Goal: Task Accomplishment & Management: Use online tool/utility

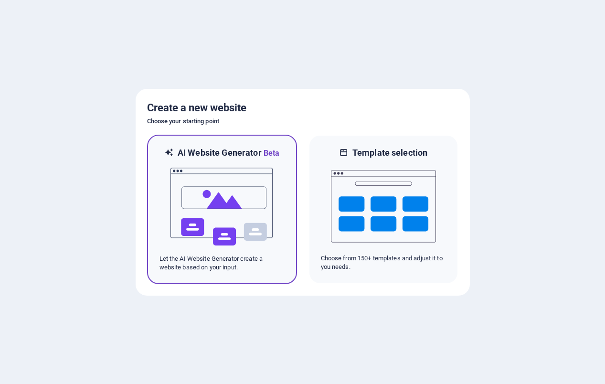
click at [225, 214] on img at bounding box center [222, 207] width 105 height 96
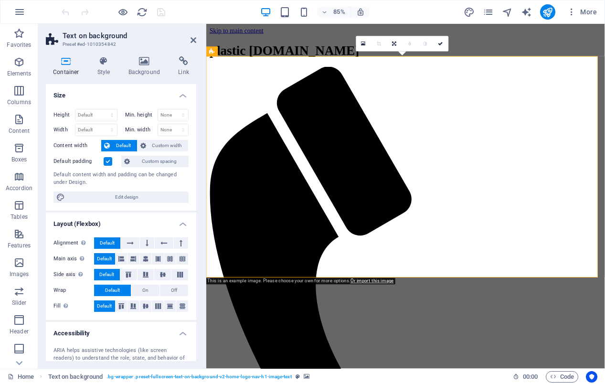
click at [288, 51] on icon at bounding box center [290, 51] width 6 height 9
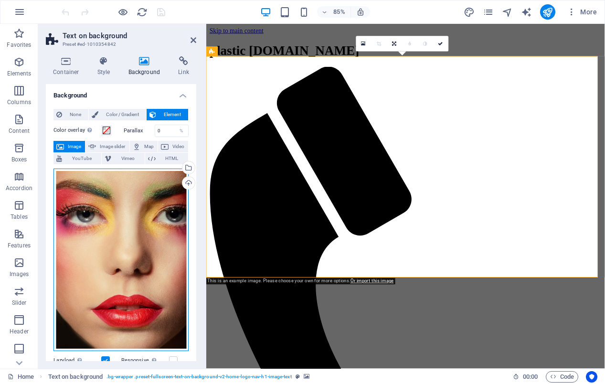
click at [85, 242] on div "Drag files here, click to choose files or select files from Files or our free s…" at bounding box center [120, 260] width 135 height 183
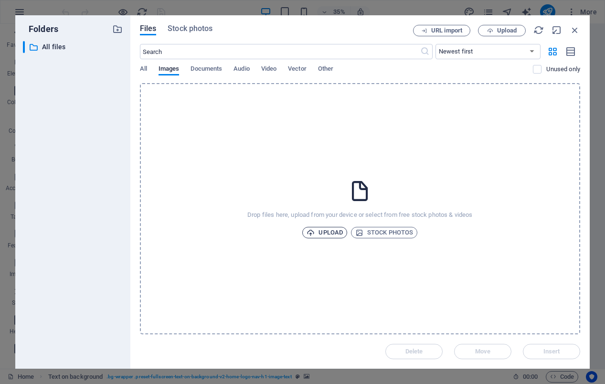
click at [333, 232] on span "Upload" at bounding box center [325, 232] width 36 height 11
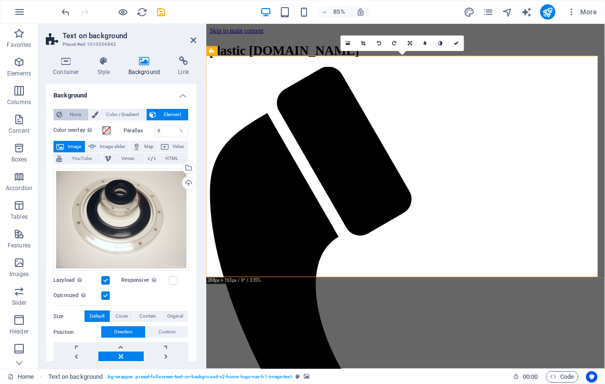
click at [73, 114] on span "None" at bounding box center [75, 114] width 21 height 11
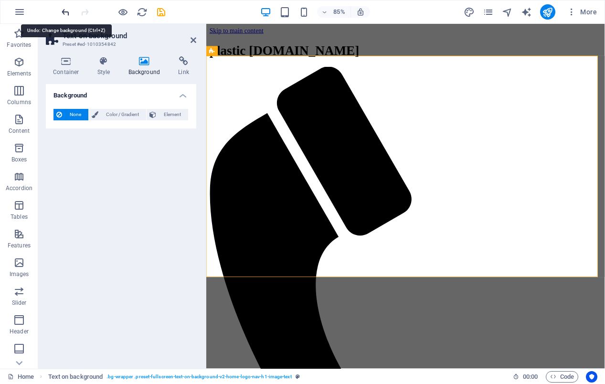
click at [68, 10] on icon "undo" at bounding box center [65, 12] width 11 height 11
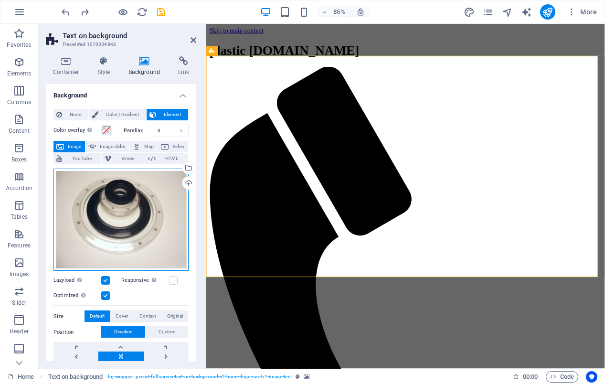
click at [127, 198] on div "Drag files here, click to choose files or select files from Files or our free s…" at bounding box center [120, 220] width 135 height 103
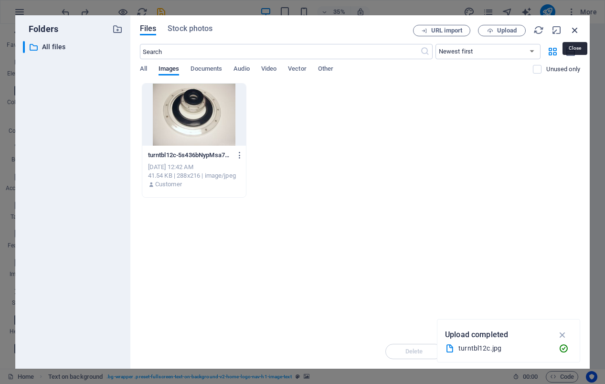
click at [574, 29] on icon "button" at bounding box center [575, 30] width 11 height 11
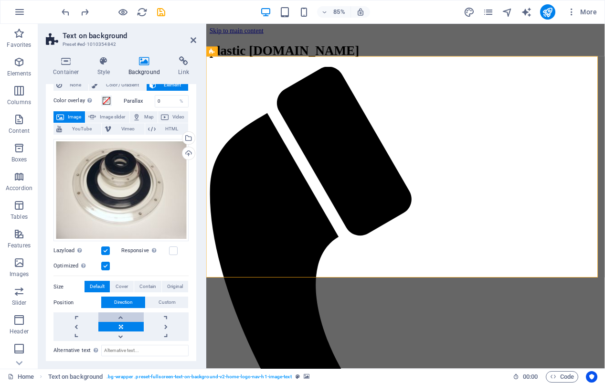
scroll to position [43, 0]
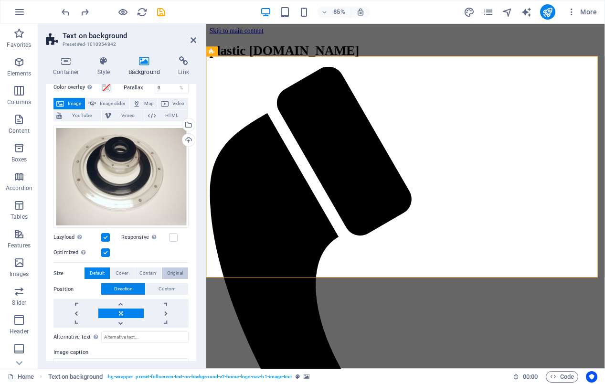
click at [172, 271] on span "Original" at bounding box center [175, 272] width 16 height 11
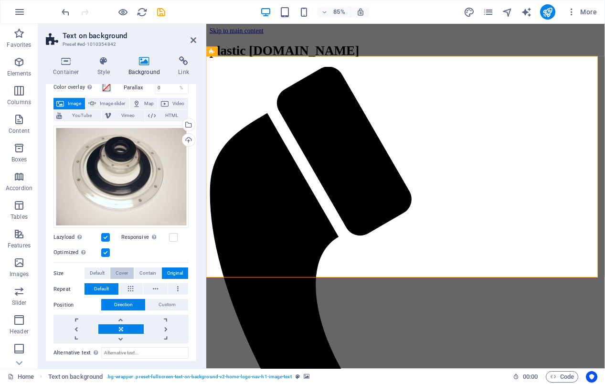
click at [119, 267] on span "Cover" at bounding box center [122, 272] width 12 height 11
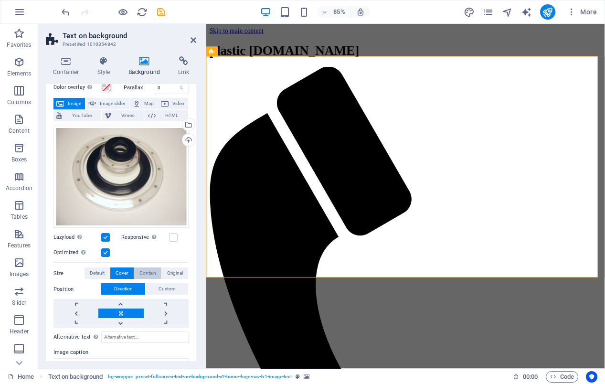
click at [143, 267] on span "Contain" at bounding box center [147, 272] width 17 height 11
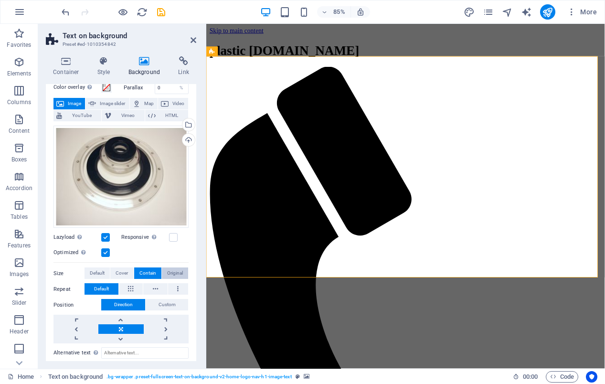
click at [167, 267] on span "Original" at bounding box center [175, 272] width 16 height 11
click at [93, 268] on span "Default" at bounding box center [97, 272] width 15 height 11
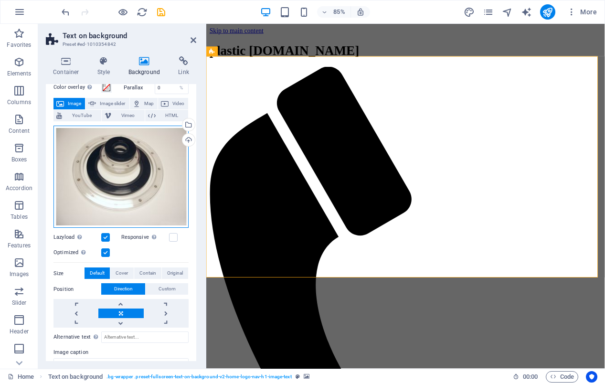
click at [119, 172] on div "Drag files here, click to choose files or select files from Files or our free s…" at bounding box center [120, 177] width 135 height 103
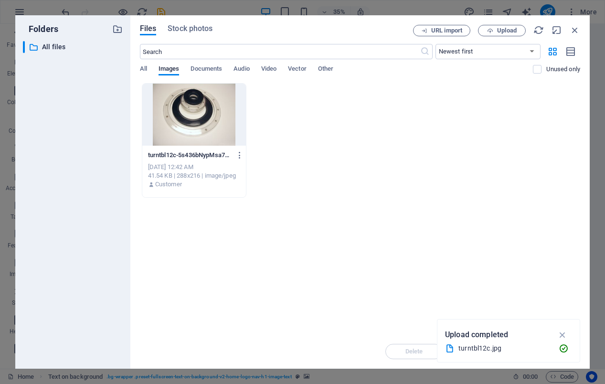
click at [203, 120] on div at bounding box center [194, 115] width 104 height 62
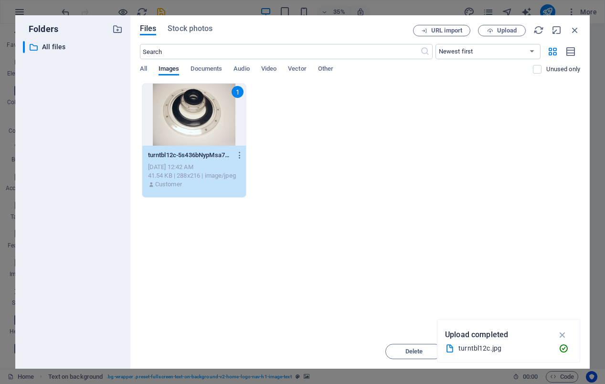
click at [202, 120] on div "1" at bounding box center [194, 115] width 104 height 62
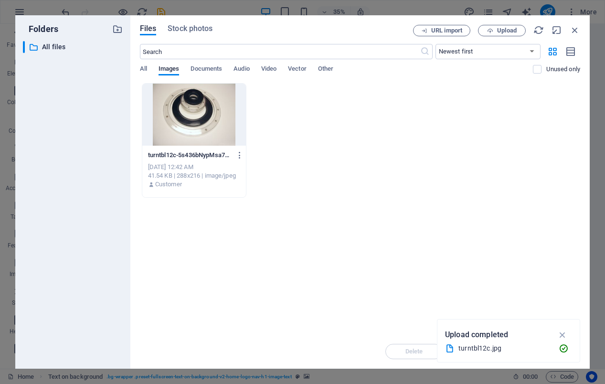
click at [202, 120] on div at bounding box center [194, 115] width 104 height 62
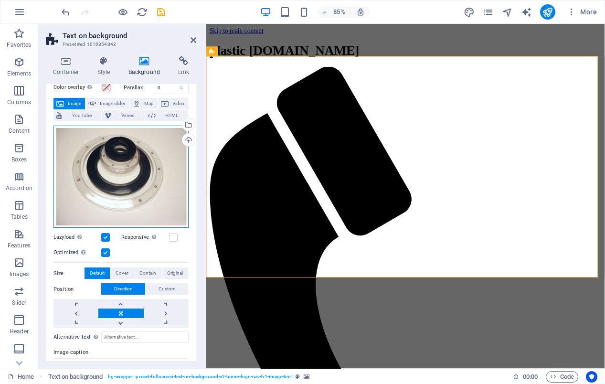
click at [157, 171] on div "Drag files here, click to choose files or select files from Files or our free s…" at bounding box center [120, 177] width 135 height 103
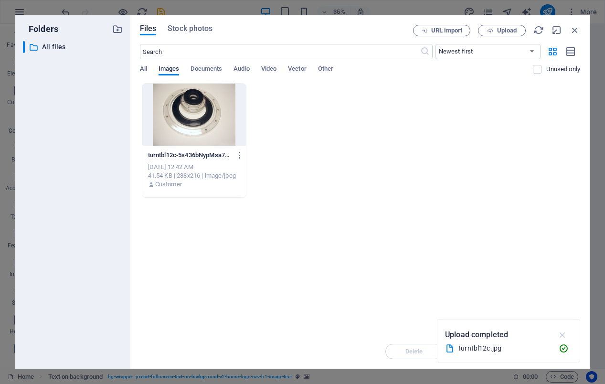
click at [564, 335] on icon "button" at bounding box center [562, 335] width 11 height 11
click at [294, 114] on div "turntbl12c-5s436bNypMsa7DIY07msAg.jpg turntbl12c-5s436bNypMsa7DIY07msAg.jpg Oct…" at bounding box center [360, 140] width 440 height 115
click at [506, 30] on span "Upload" at bounding box center [507, 31] width 20 height 6
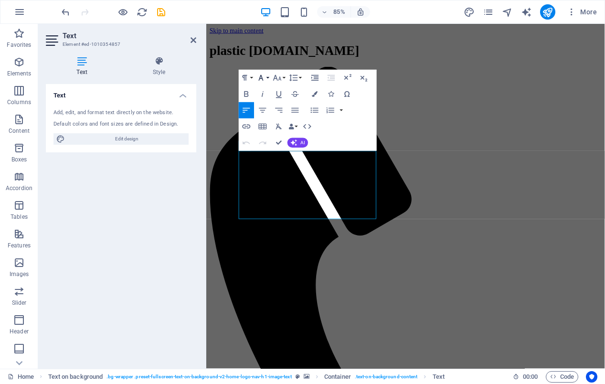
click at [264, 75] on icon "button" at bounding box center [261, 78] width 10 height 10
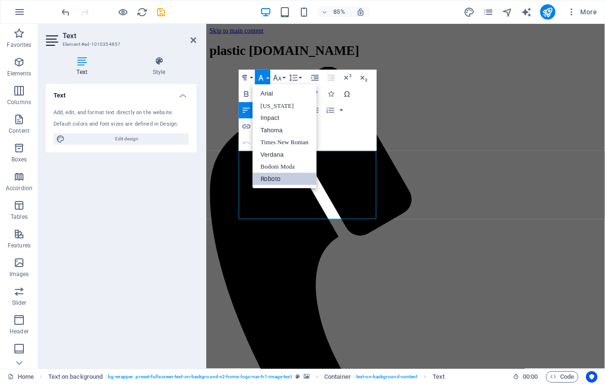
scroll to position [0, 0]
click at [367, 117] on div "Paragraph Format Normal Heading 1 Heading 2 Heading 3 Heading 4 Heading 5 Headi…" at bounding box center [308, 110] width 138 height 81
click at [367, 106] on div "Paragraph Format Normal Heading 1 Heading 2 Heading 3 Heading 4 Heading 5 Headi…" at bounding box center [308, 110] width 138 height 81
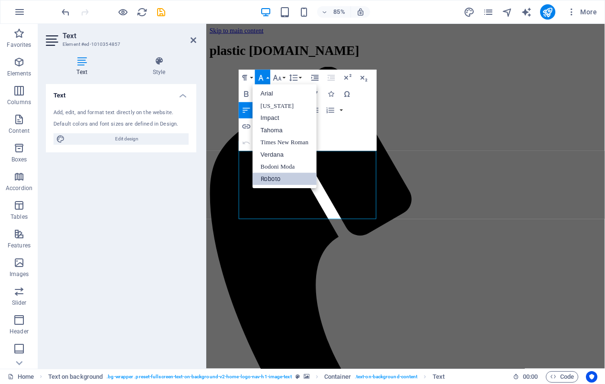
click at [362, 105] on div "Paragraph Format Normal Heading 1 Heading 2 Heading 3 Heading 4 Heading 5 Headi…" at bounding box center [308, 110] width 138 height 81
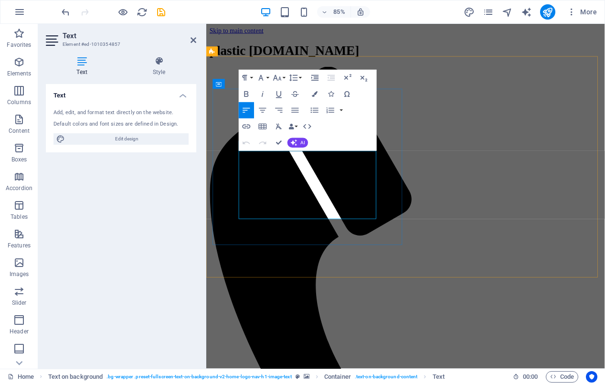
click at [268, 78] on button "Font Family" at bounding box center [262, 78] width 15 height 16
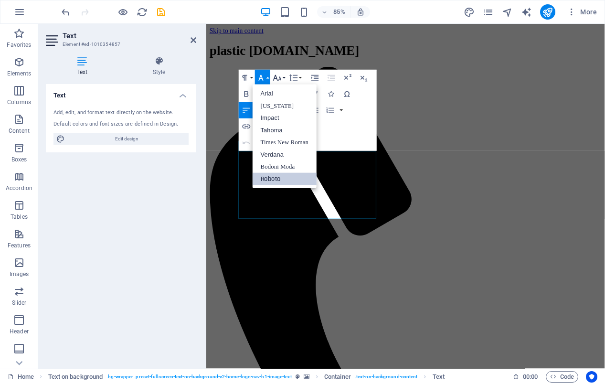
click at [282, 77] on button "Font Size" at bounding box center [278, 78] width 15 height 16
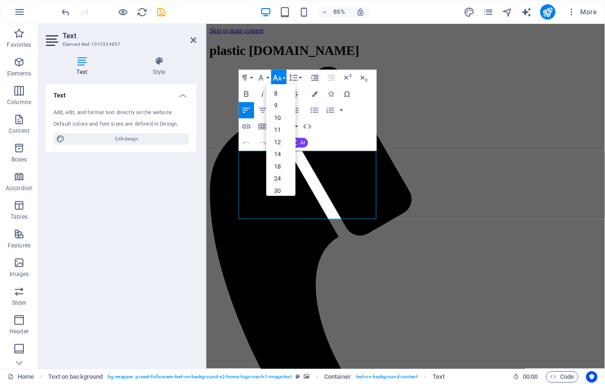
click at [364, 92] on div "Paragraph Format Normal Heading 1 Heading 2 Heading 3 Heading 4 Heading 5 Headi…" at bounding box center [308, 110] width 138 height 81
click at [361, 106] on div "Paragraph Format Normal Heading 1 Heading 2 Heading 3 Heading 4 Heading 5 Headi…" at bounding box center [308, 110] width 138 height 81
click at [332, 129] on div "Paragraph Format Normal Heading 1 Heading 2 Heading 3 Heading 4 Heading 5 Headi…" at bounding box center [308, 110] width 138 height 81
click at [332, 143] on div "Paragraph Format Normal Heading 1 Heading 2 Heading 3 Heading 4 Heading 5 Headi…" at bounding box center [308, 110] width 138 height 81
click at [304, 145] on span "AI" at bounding box center [302, 142] width 4 height 5
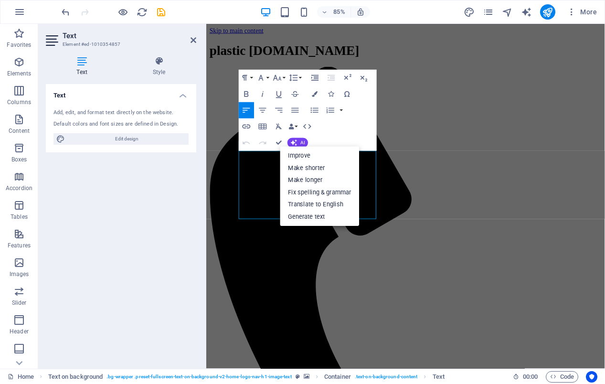
click at [336, 138] on div "Paragraph Format Normal Heading 1 Heading 2 Heading 3 Heading 4 Heading 5 Headi…" at bounding box center [308, 110] width 138 height 81
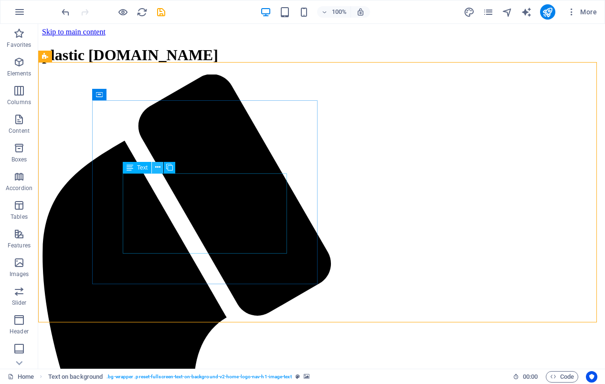
click at [156, 166] on icon at bounding box center [157, 167] width 5 height 10
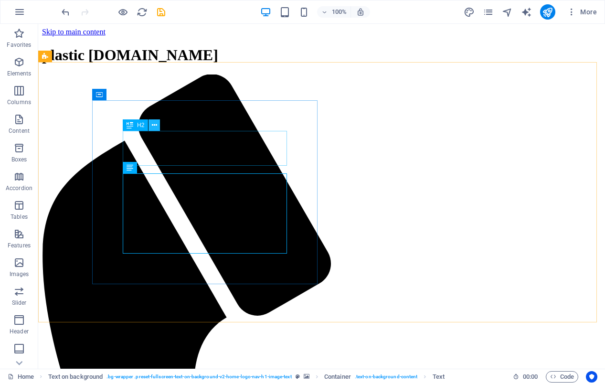
click at [153, 124] on icon at bounding box center [154, 125] width 5 height 10
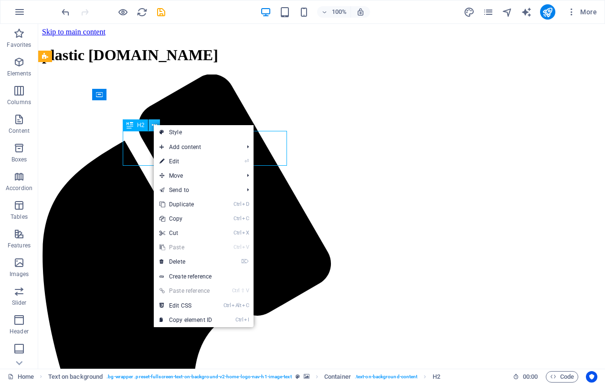
click at [153, 124] on icon at bounding box center [154, 125] width 5 height 10
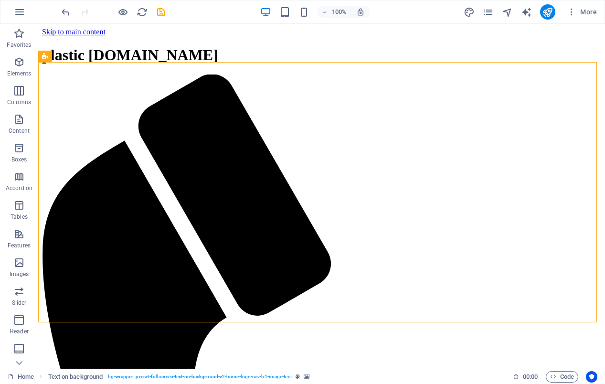
drag, startPoint x: 605, startPoint y: 45, endPoint x: 599, endPoint y: 46, distance: 5.8
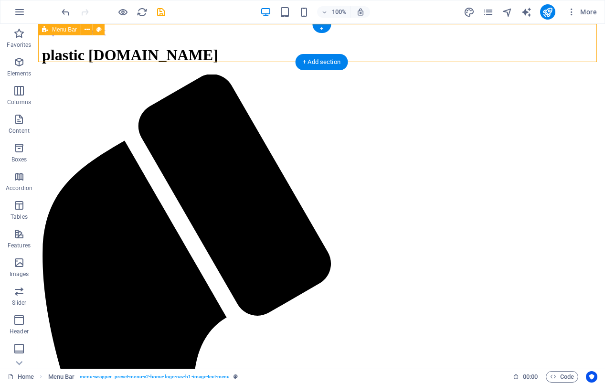
select select "header"
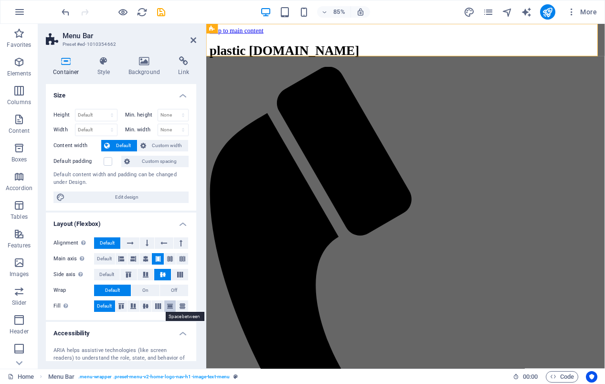
click at [165, 303] on button at bounding box center [170, 305] width 12 height 11
click at [99, 303] on span "Default" at bounding box center [104, 305] width 15 height 11
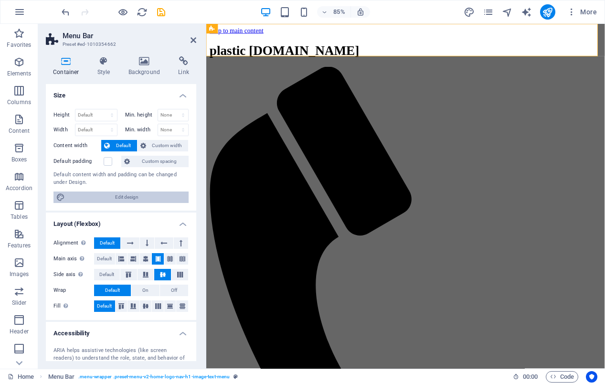
click at [129, 193] on span "Edit design" at bounding box center [127, 196] width 118 height 11
select select "px"
select select "200"
select select "px"
select select "rem"
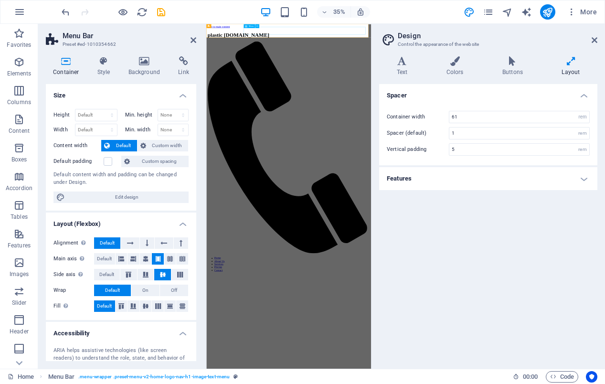
click at [452, 66] on h4 "Colors" at bounding box center [457, 66] width 56 height 20
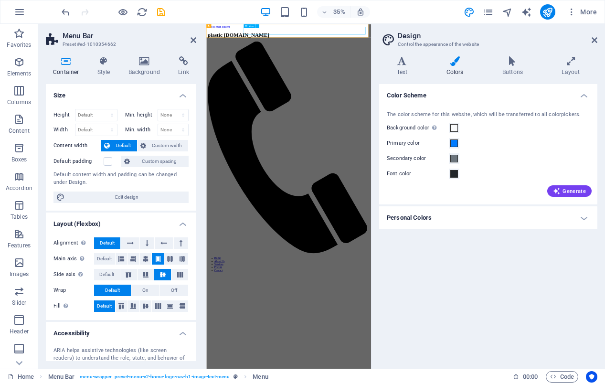
click at [568, 66] on h4 "Layout" at bounding box center [570, 66] width 53 height 20
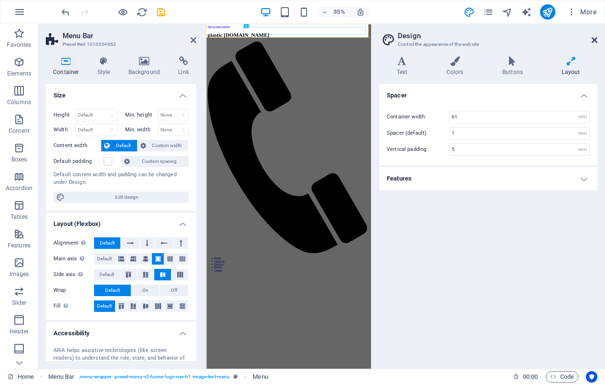
click at [594, 40] on icon at bounding box center [595, 40] width 6 height 8
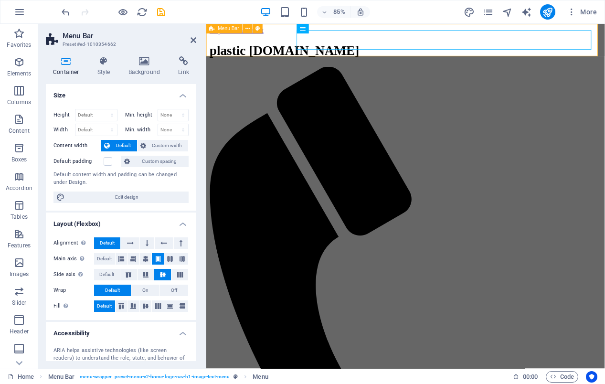
click at [295, 56] on div "plastic turntables.com Home About Us Services Pricing Contact" at bounding box center [440, 387] width 461 height 683
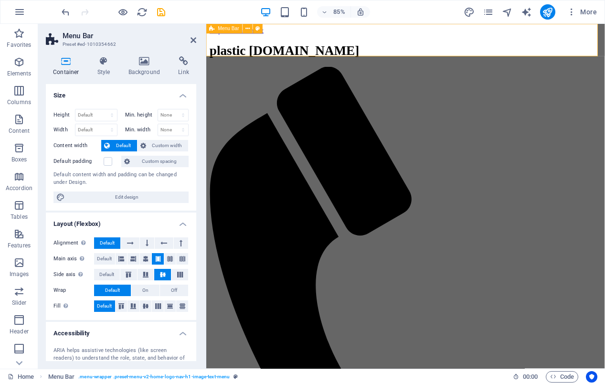
click at [259, 55] on div "plastic turntables.com Home About Us Services Pricing Contact" at bounding box center [440, 387] width 461 height 683
click at [222, 28] on span "Menu Bar" at bounding box center [228, 28] width 21 height 5
click at [246, 28] on icon at bounding box center [247, 28] width 4 height 9
click at [331, 28] on icon at bounding box center [330, 28] width 4 height 9
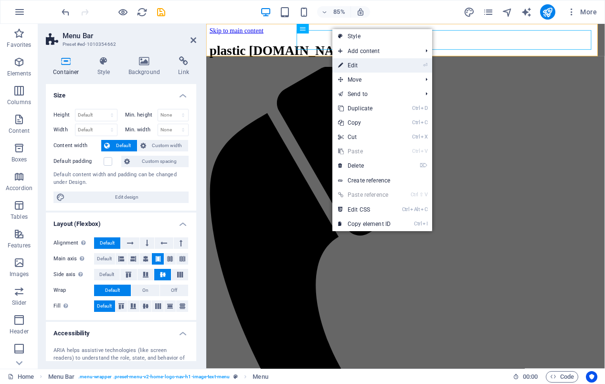
click at [360, 64] on link "⏎ Edit" at bounding box center [364, 65] width 64 height 14
select select
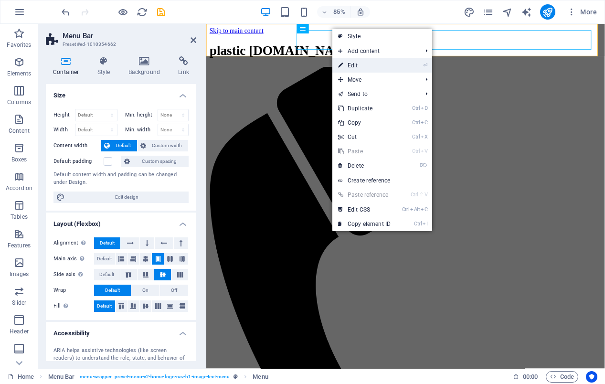
select select
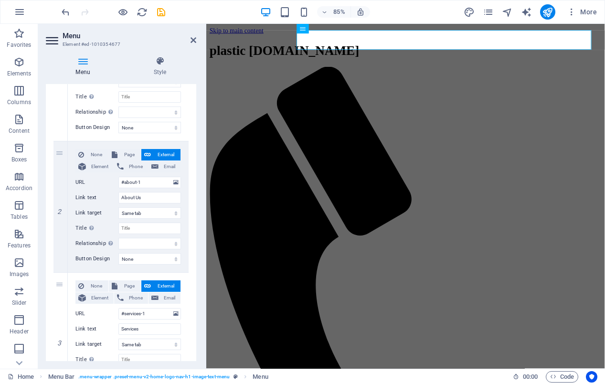
scroll to position [172, 0]
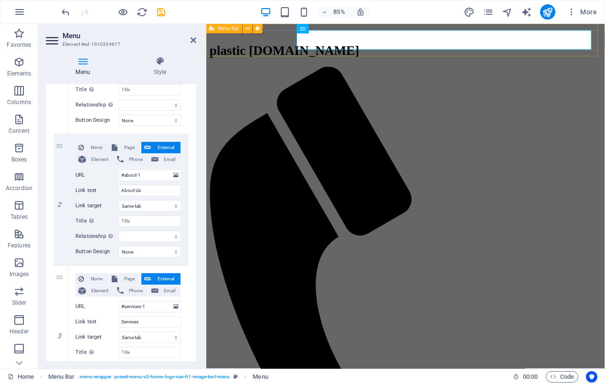
click at [283, 56] on div "plastic turntables.com Home About Us Services Pricing Contact" at bounding box center [440, 387] width 461 height 683
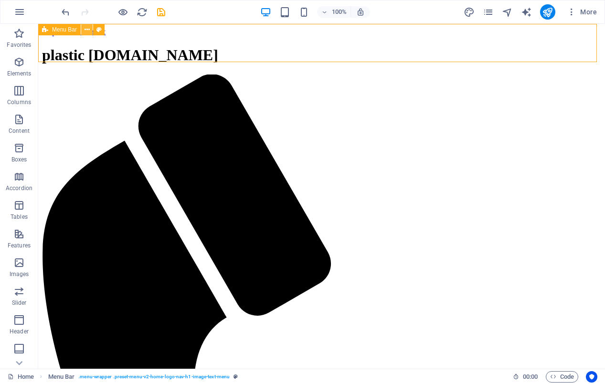
click at [88, 31] on icon at bounding box center [87, 30] width 5 height 10
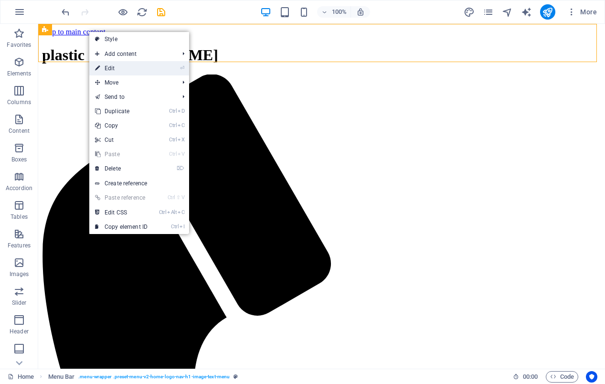
click at [105, 64] on link "⏎ Edit" at bounding box center [121, 68] width 64 height 14
select select "header"
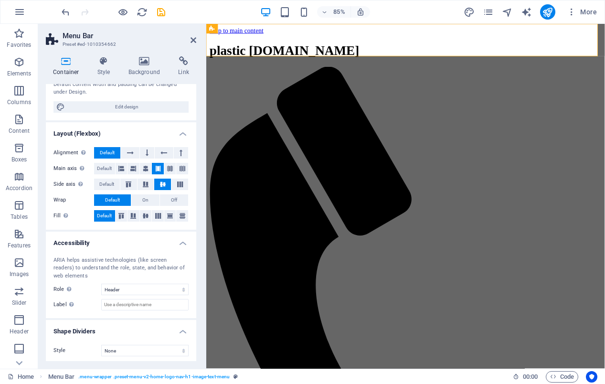
scroll to position [93, 0]
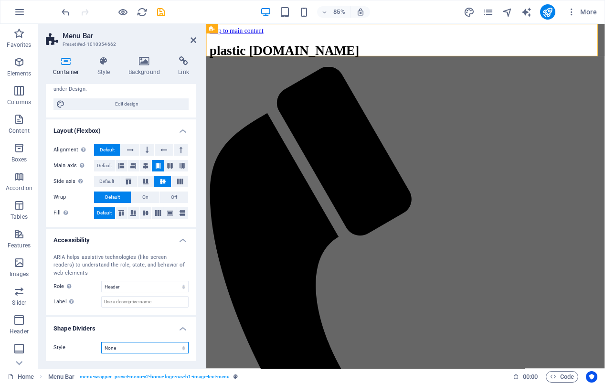
click at [101, 342] on select "None Triangle Square Diagonal Polygon 1 Polygon 2 Zigzag Multiple Zigzags Waves…" at bounding box center [144, 347] width 87 height 11
click option "Polygon 1" at bounding box center [0, 0] width 0 height 0
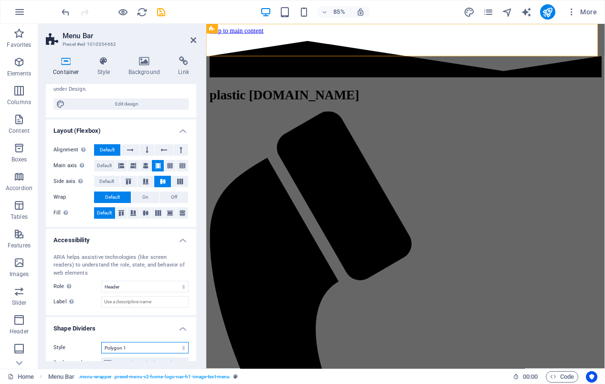
click at [101, 342] on select "None Triangle Square Diagonal Polygon 1 Polygon 2 Zigzag Multiple Zigzags Waves…" at bounding box center [144, 347] width 87 height 11
click option "Fan" at bounding box center [0, 0] width 0 height 0
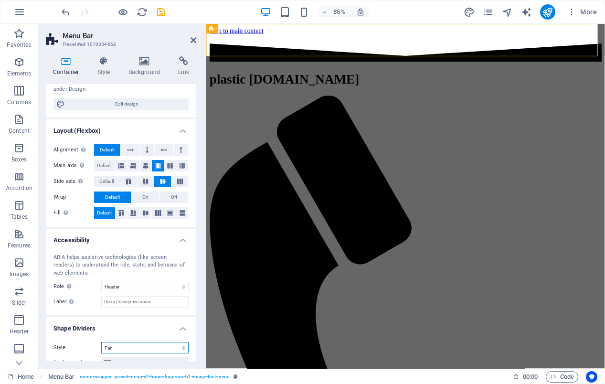
click at [101, 342] on select "None Triangle Square Diagonal Polygon 1 Polygon 2 Zigzag Multiple Zigzags Waves…" at bounding box center [144, 347] width 87 height 11
click option "Shredded Paper" at bounding box center [0, 0] width 0 height 0
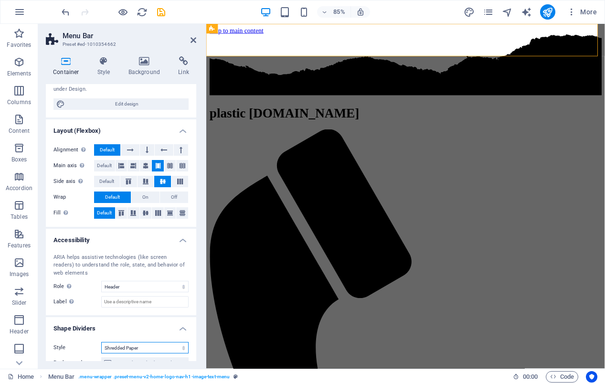
click at [101, 342] on select "None Triangle Square Diagonal Polygon 1 Polygon 2 Zigzag Multiple Zigzags Waves…" at bounding box center [144, 347] width 87 height 11
click option "Arrow" at bounding box center [0, 0] width 0 height 0
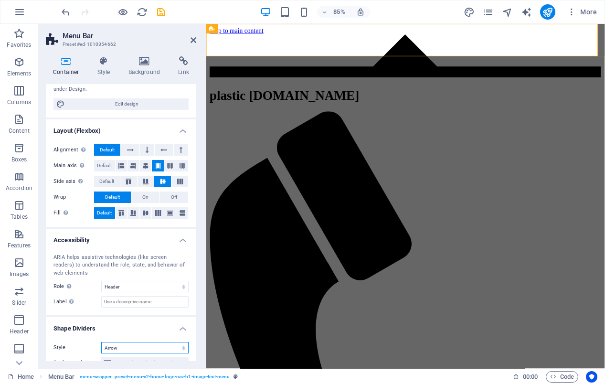
click at [101, 342] on select "None Triangle Square Diagonal Polygon 1 Polygon 2 Zigzag Multiple Zigzags Waves…" at bounding box center [144, 347] width 87 height 11
click option "Clouds" at bounding box center [0, 0] width 0 height 0
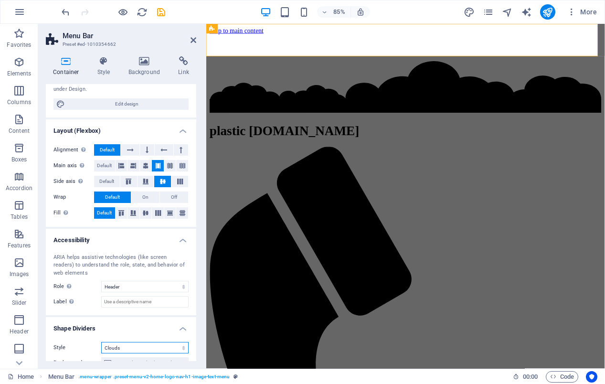
click at [101, 342] on select "None Triangle Square Diagonal Polygon 1 Polygon 2 Zigzag Multiple Zigzags Waves…" at bounding box center [144, 347] width 87 height 11
click option "Multiple Waves" at bounding box center [0, 0] width 0 height 0
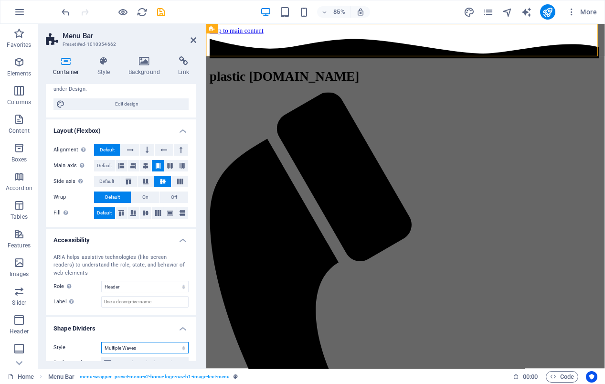
click at [101, 342] on select "None Triangle Square Diagonal Polygon 1 Polygon 2 Zigzag Multiple Zigzags Waves…" at bounding box center [144, 347] width 87 height 11
click option "Triangle" at bounding box center [0, 0] width 0 height 0
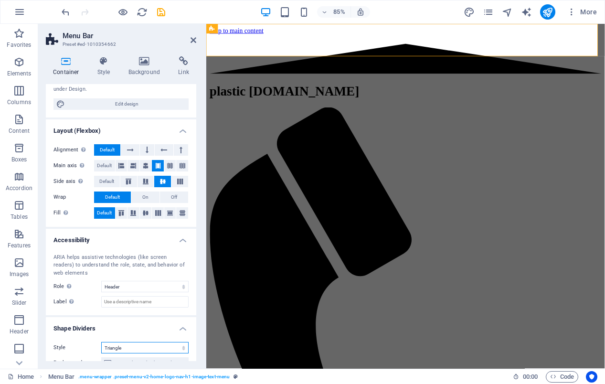
click at [101, 342] on select "None Triangle Square Diagonal Polygon 1 Polygon 2 Zigzag Multiple Zigzags Waves…" at bounding box center [144, 347] width 87 height 11
select select "none"
click option "None" at bounding box center [0, 0] width 0 height 0
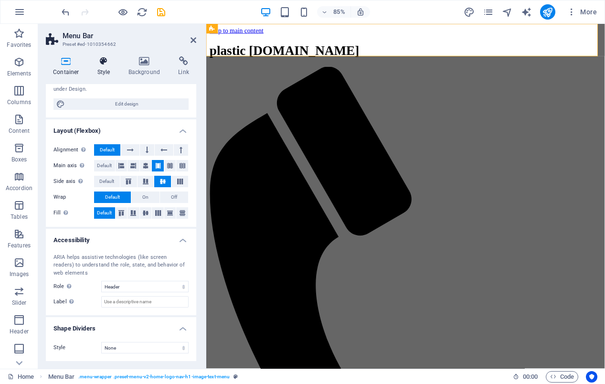
click at [104, 66] on h4 "Style" at bounding box center [105, 66] width 31 height 20
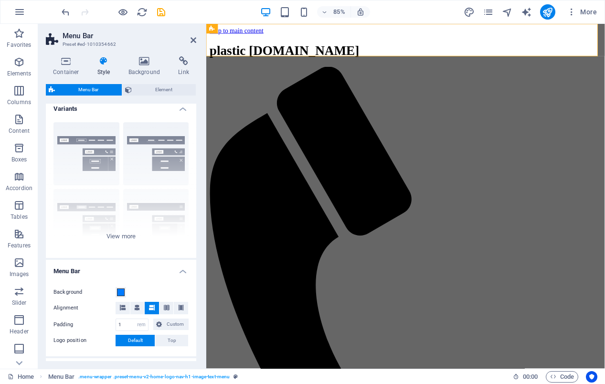
scroll to position [0, 0]
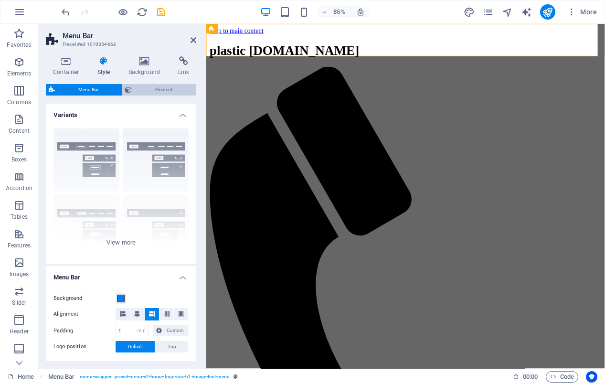
click at [164, 92] on span "Element" at bounding box center [164, 89] width 58 height 11
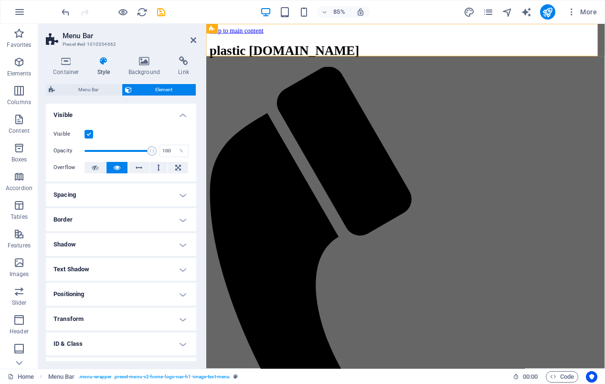
click at [173, 246] on h4 "Shadow" at bounding box center [121, 244] width 150 height 23
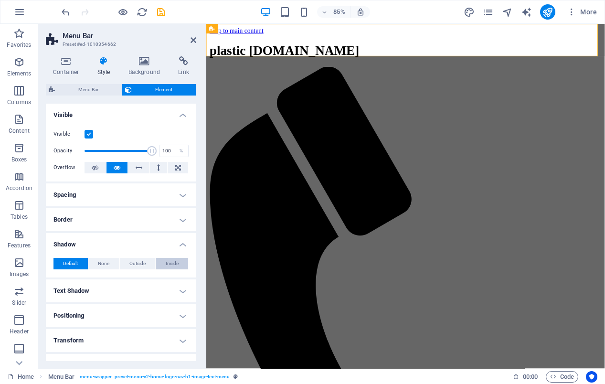
click at [166, 263] on span "Inside" at bounding box center [172, 263] width 13 height 11
type input "2"
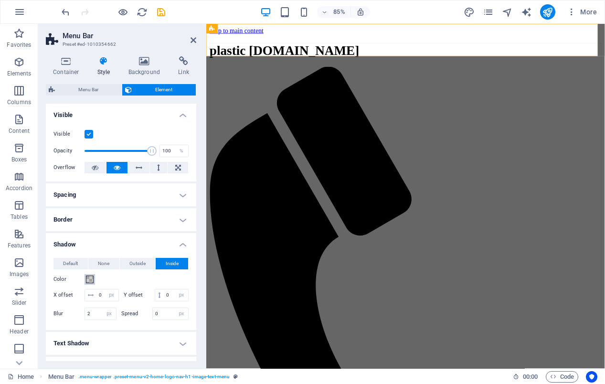
click at [89, 280] on span at bounding box center [90, 280] width 8 height 8
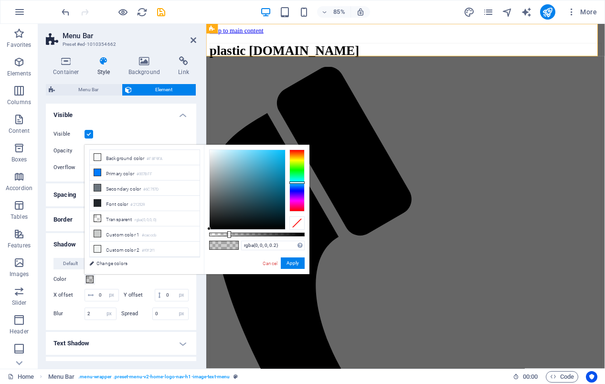
click at [297, 182] on div at bounding box center [296, 180] width 15 height 62
click at [281, 186] on div at bounding box center [247, 189] width 75 height 79
click at [281, 181] on div at bounding box center [247, 189] width 75 height 79
type input "rgba(8, 117, 153, 0.515)"
drag, startPoint x: 229, startPoint y: 234, endPoint x: 272, endPoint y: 259, distance: 49.2
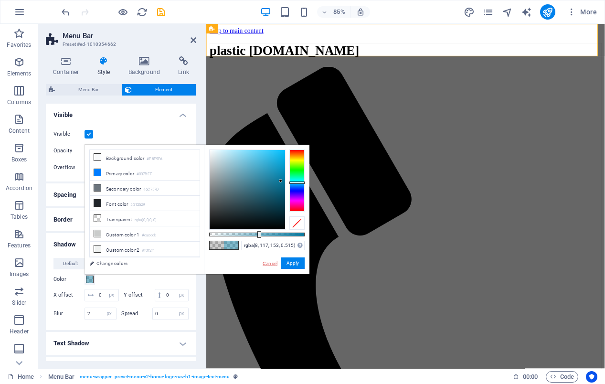
click at [258, 237] on div at bounding box center [259, 234] width 4 height 7
click at [295, 260] on button "Apply" at bounding box center [293, 262] width 24 height 11
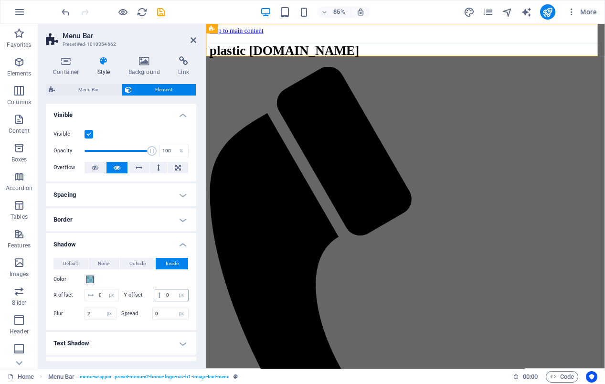
click at [158, 294] on icon at bounding box center [159, 295] width 2 height 6
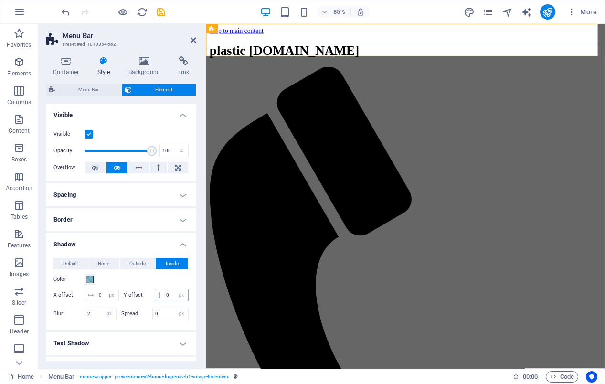
click at [158, 294] on icon at bounding box center [159, 295] width 2 height 6
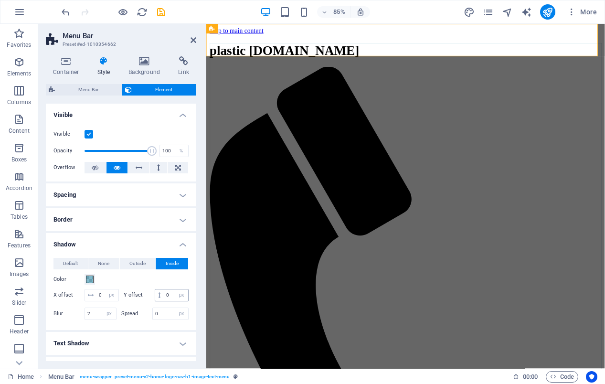
click at [158, 294] on icon at bounding box center [159, 295] width 2 height 6
click at [166, 296] on input "0" at bounding box center [176, 294] width 24 height 11
drag, startPoint x: 165, startPoint y: 296, endPoint x: 155, endPoint y: 295, distance: 10.5
click at [164, 295] on input "0" at bounding box center [176, 294] width 24 height 11
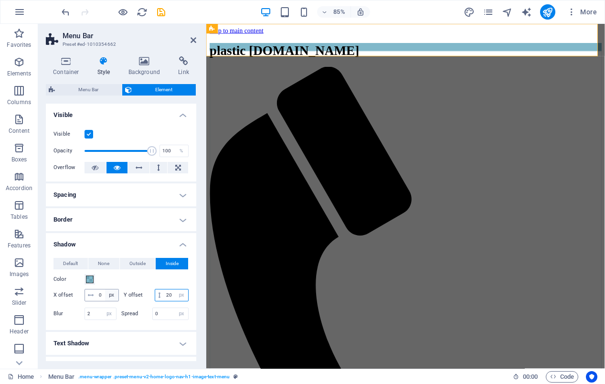
type input "20"
click at [105, 289] on select "px rem vh vw" at bounding box center [111, 294] width 13 height 11
click option "px" at bounding box center [0, 0] width 0 height 0
click at [100, 295] on input "0" at bounding box center [107, 294] width 22 height 11
click at [97, 295] on input "0" at bounding box center [107, 294] width 22 height 11
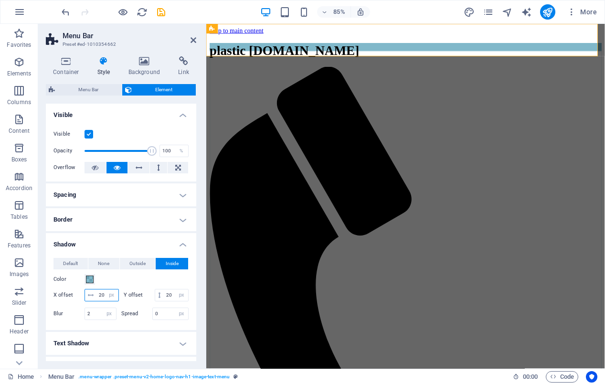
scroll to position [0, 3]
type input "20"
click at [105, 289] on select "px rem vh vw" at bounding box center [111, 294] width 13 height 11
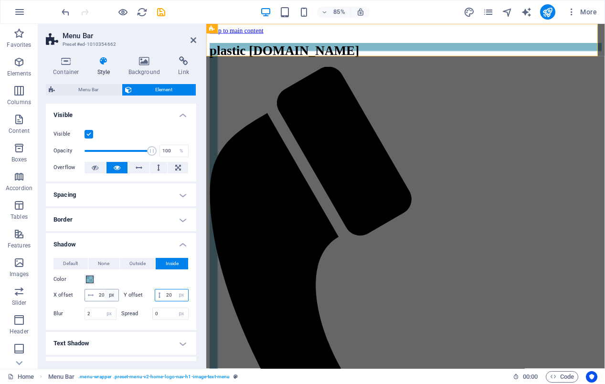
click at [164, 295] on input "20" at bounding box center [176, 294] width 24 height 11
click at [166, 295] on input "20" at bounding box center [176, 294] width 24 height 11
type input "2"
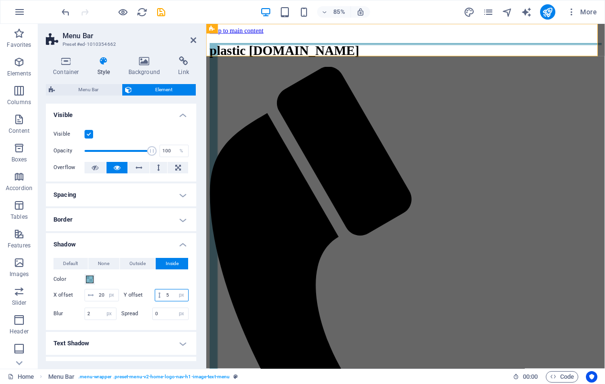
click at [164, 294] on input "5" at bounding box center [176, 294] width 24 height 11
type input "10"
drag, startPoint x: 93, startPoint y: 315, endPoint x: 72, endPoint y: 312, distance: 21.2
click at [85, 312] on input "2" at bounding box center [100, 313] width 31 height 11
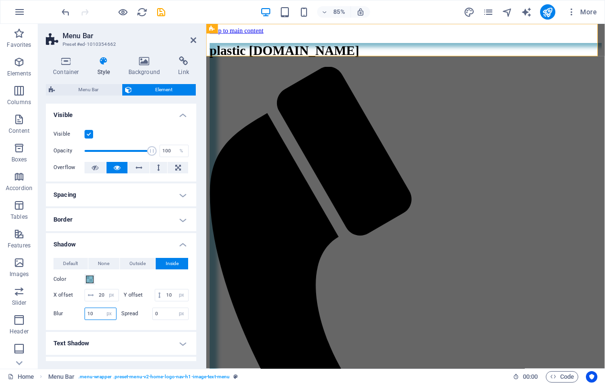
drag, startPoint x: 96, startPoint y: 312, endPoint x: 85, endPoint y: 313, distance: 10.5
click at [85, 313] on input "10" at bounding box center [100, 313] width 31 height 11
type input "15"
drag, startPoint x: 157, startPoint y: 311, endPoint x: 131, endPoint y: 310, distance: 25.3
click at [153, 310] on input "0" at bounding box center [171, 313] width 36 height 11
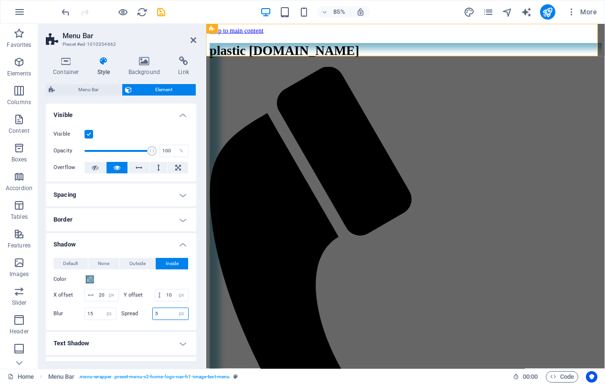
type input "5"
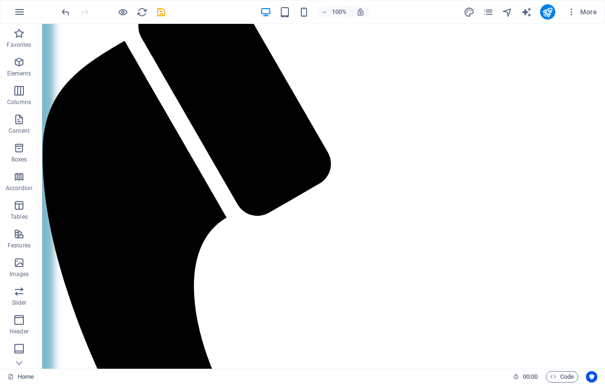
scroll to position [0, 0]
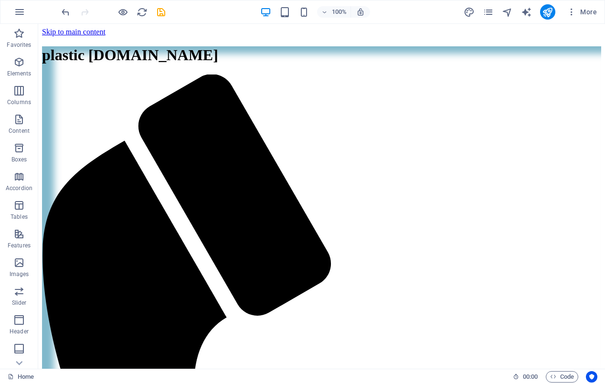
drag, startPoint x: 599, startPoint y: 53, endPoint x: 626, endPoint y: 39, distance: 30.5
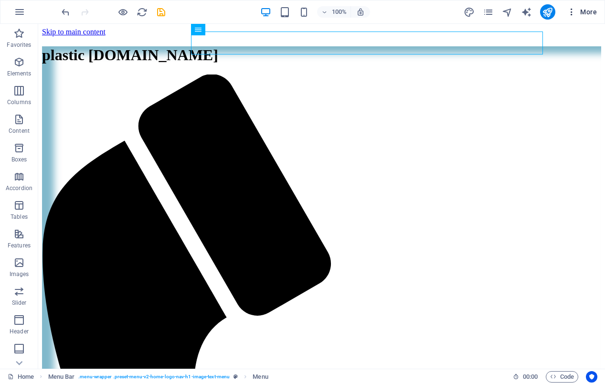
click at [585, 13] on span "More" at bounding box center [582, 12] width 30 height 10
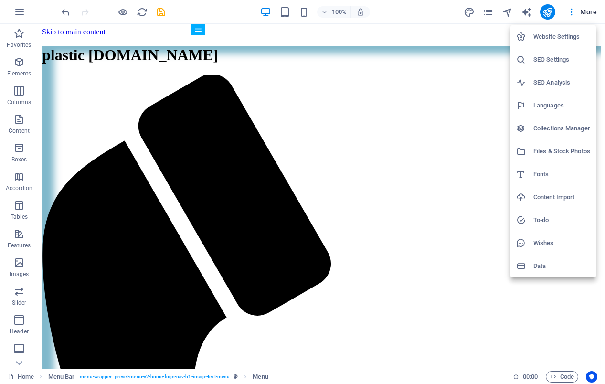
click at [479, 99] on div at bounding box center [302, 192] width 605 height 384
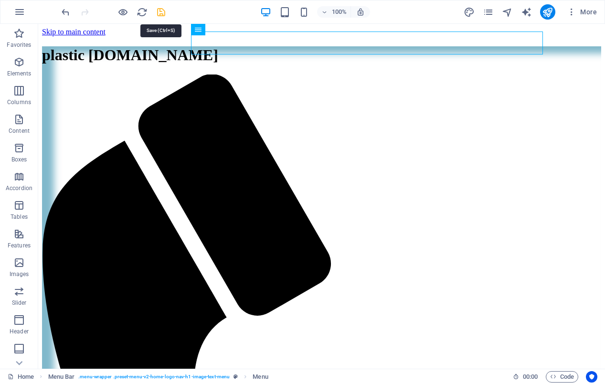
click at [160, 13] on icon "save" at bounding box center [161, 12] width 11 height 11
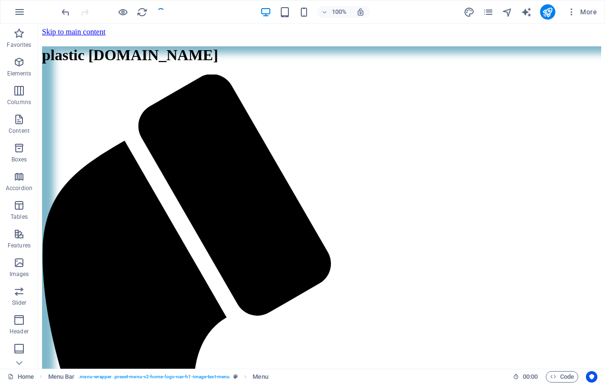
checkbox input "false"
click at [18, 361] on icon at bounding box center [18, 362] width 13 height 13
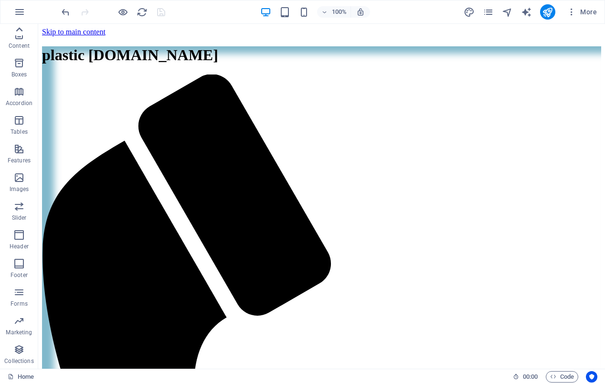
click at [21, 30] on icon at bounding box center [19, 29] width 7 height 4
click at [20, 12] on icon "button" at bounding box center [19, 11] width 11 height 11
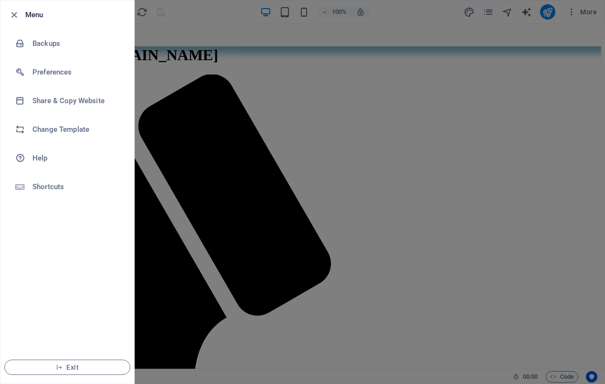
click at [497, 127] on div at bounding box center [302, 192] width 605 height 384
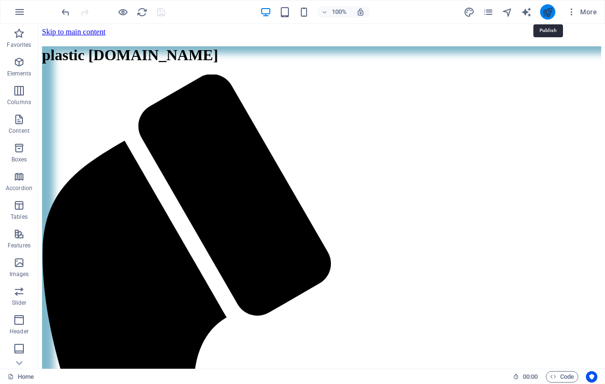
click at [547, 11] on icon "publish" at bounding box center [547, 12] width 11 height 11
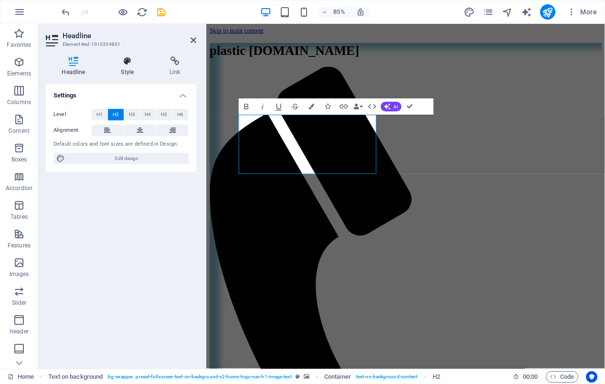
click at [131, 63] on icon at bounding box center [127, 61] width 45 height 10
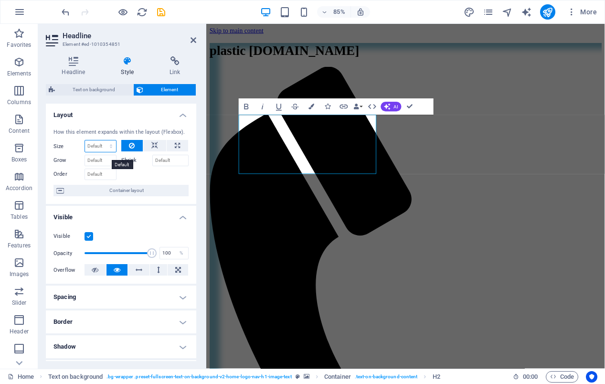
click at [85, 140] on select "Default auto px % 1/1 1/2 1/3 1/4 1/5 1/6 1/7 1/8 1/9 1/10" at bounding box center [100, 145] width 31 height 11
click option "auto" at bounding box center [0, 0] width 0 height 0
select select "DISABLED_OPTION_VALUE"
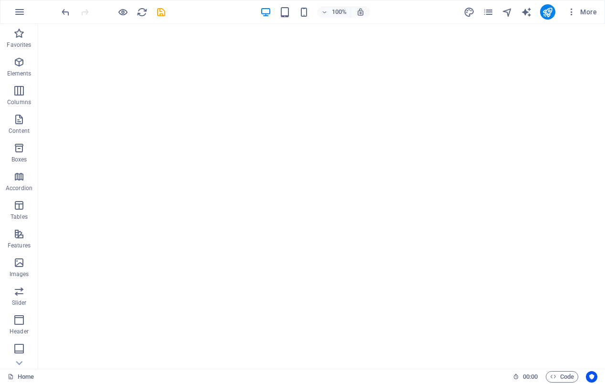
scroll to position [858, 0]
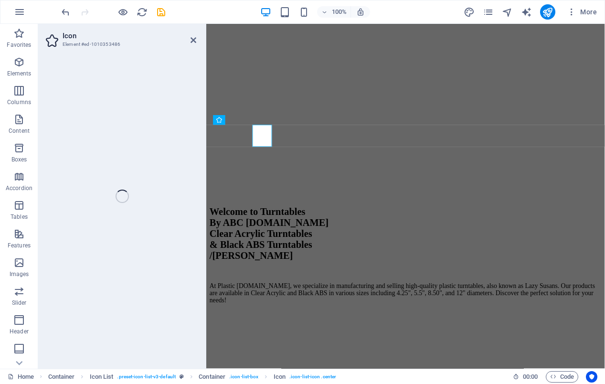
select select "xMidYMid"
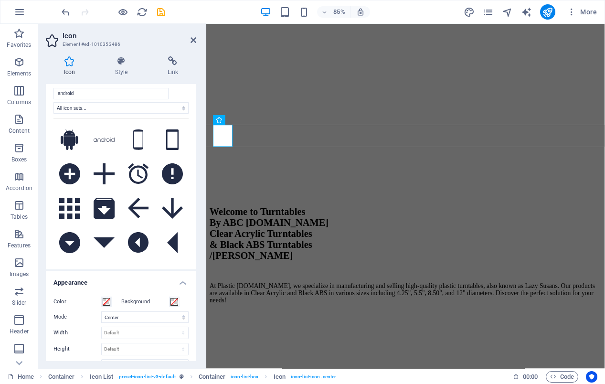
scroll to position [15, 0]
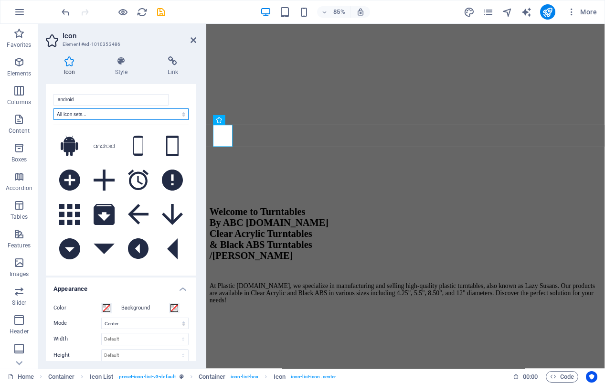
click at [53, 108] on select "All icon sets... IcoFont Ionicons FontAwesome Brands FontAwesome Duotone FontAw…" at bounding box center [120, 113] width 135 height 11
click option "All icon sets..." at bounding box center [0, 0] width 0 height 0
click at [117, 85] on h4 "Icon" at bounding box center [121, 77] width 150 height 17
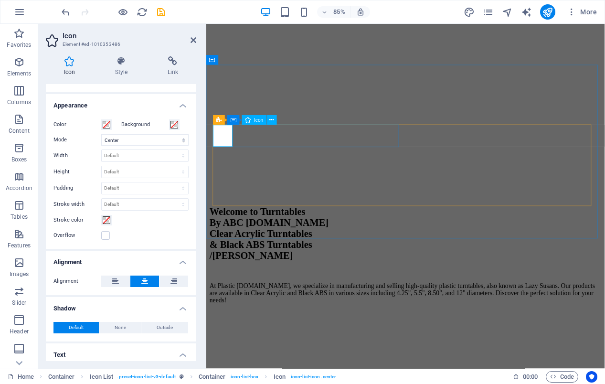
click at [73, 64] on icon at bounding box center [69, 61] width 47 height 10
click at [66, 64] on icon at bounding box center [69, 61] width 47 height 10
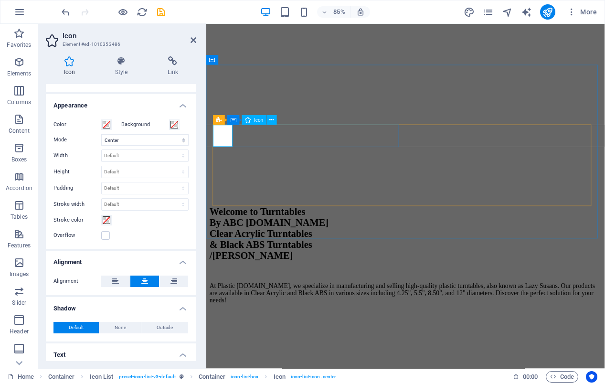
click at [252, 121] on icon at bounding box center [251, 119] width 4 height 9
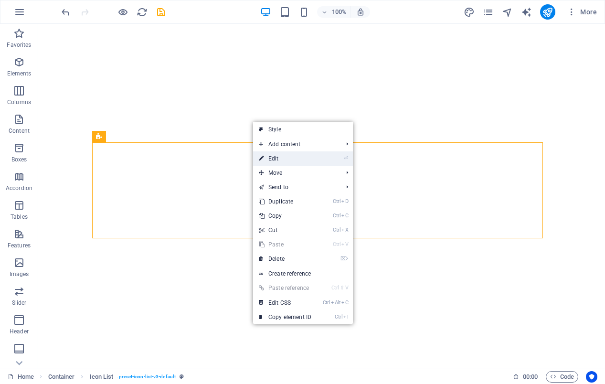
click at [267, 160] on link "⏎ Edit" at bounding box center [285, 158] width 64 height 14
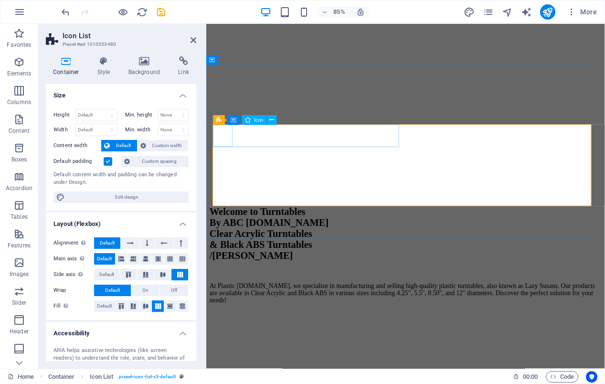
select select "xMidYMid"
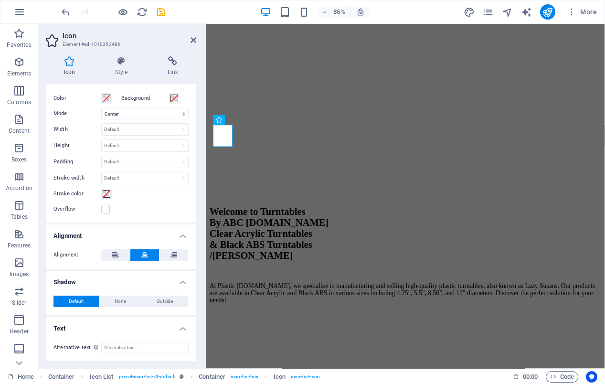
scroll to position [0, 0]
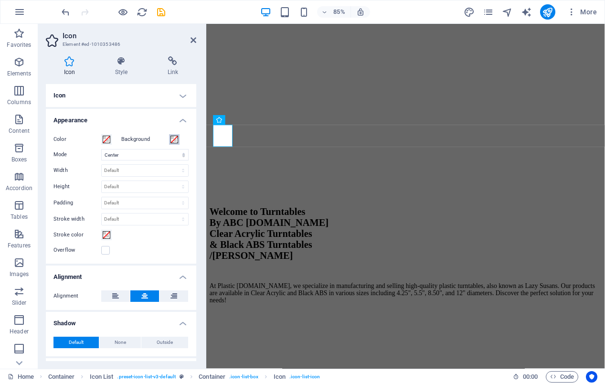
click at [170, 138] on span at bounding box center [174, 140] width 8 height 8
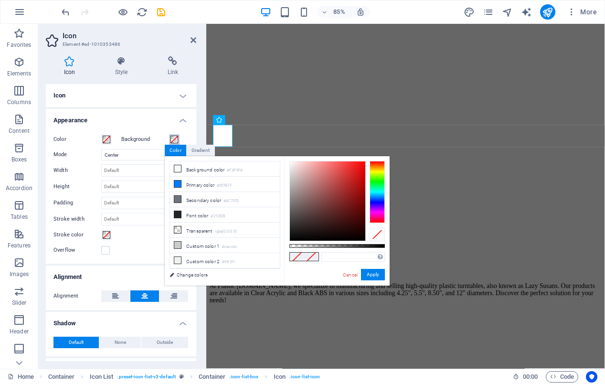
click at [170, 138] on span at bounding box center [174, 140] width 8 height 8
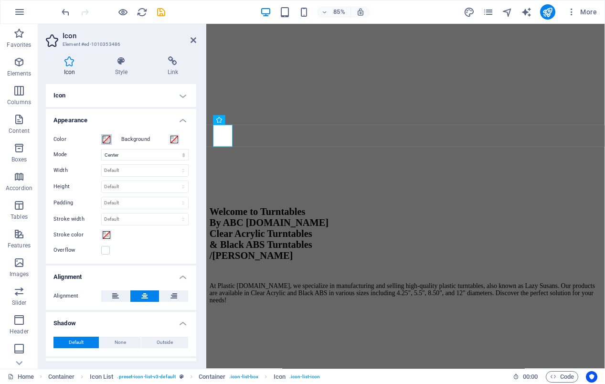
click at [104, 141] on span at bounding box center [107, 140] width 8 height 8
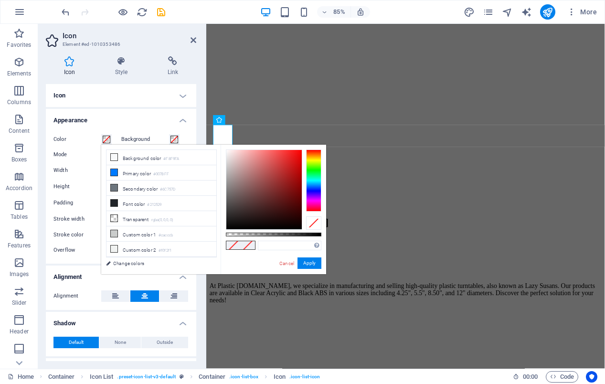
click at [128, 125] on h4 "Appearance" at bounding box center [121, 117] width 150 height 17
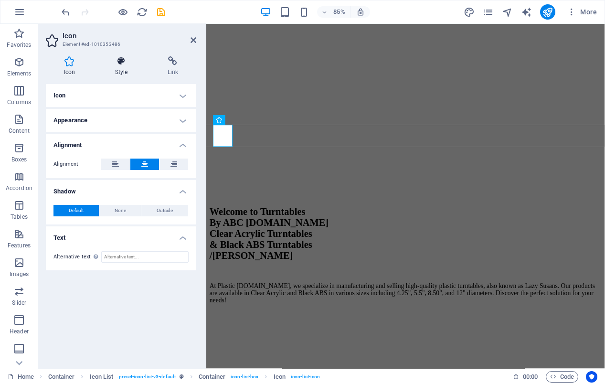
click at [122, 63] on icon at bounding box center [121, 61] width 49 height 10
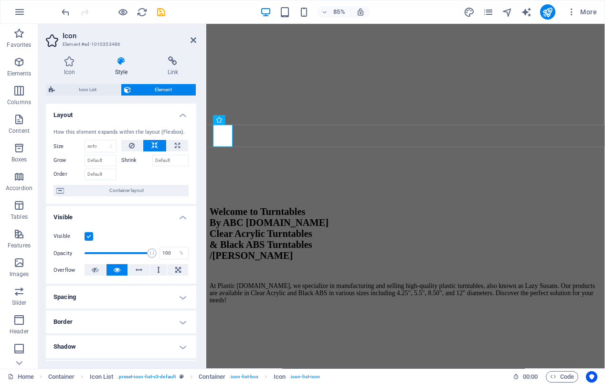
click at [87, 241] on label at bounding box center [89, 236] width 9 height 9
click at [0, 0] on input "Visible" at bounding box center [0, 0] width 0 height 0
click at [88, 241] on label at bounding box center [89, 236] width 9 height 9
click at [0, 0] on input "Visible" at bounding box center [0, 0] width 0 height 0
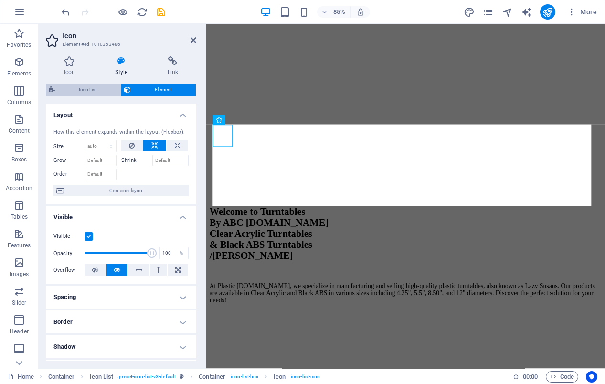
click at [96, 93] on span "Icon List" at bounding box center [88, 89] width 60 height 11
select select "rem"
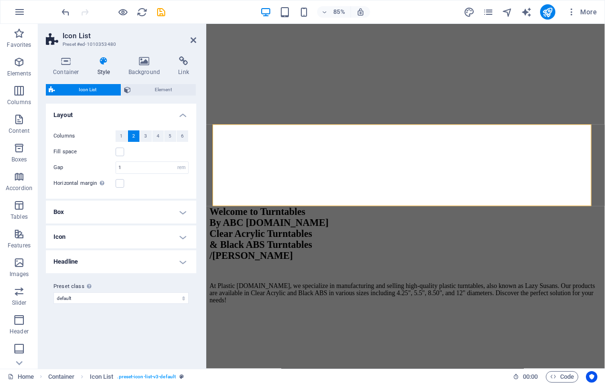
click at [98, 91] on span "Icon List" at bounding box center [88, 89] width 60 height 11
click at [151, 90] on span "Element" at bounding box center [164, 89] width 60 height 11
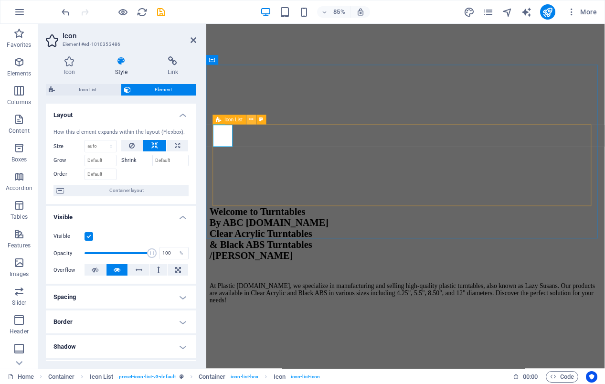
click at [253, 119] on icon at bounding box center [251, 119] width 4 height 9
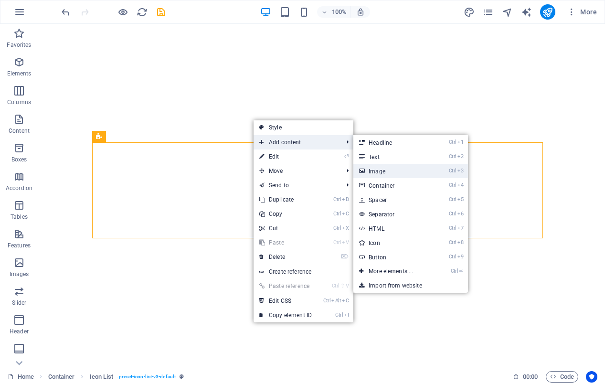
click at [384, 169] on link "Ctrl 3 Image" at bounding box center [392, 171] width 79 height 14
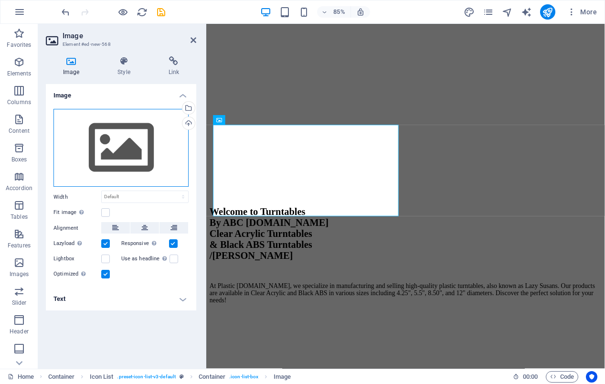
click at [120, 151] on div "Drag files here, click to choose files or select files from Files or our free s…" at bounding box center [120, 148] width 135 height 78
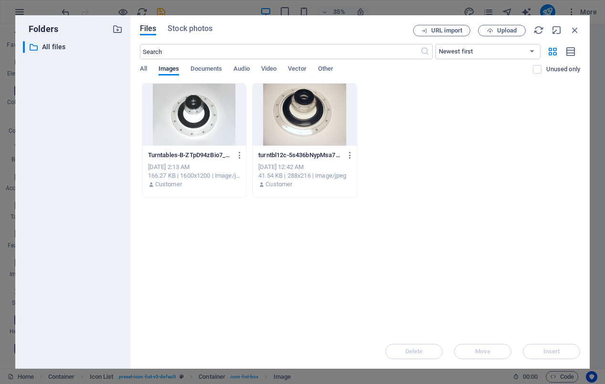
click at [479, 133] on div "Turntables-B-ZTpD94zBio7_V6jg_3gFNQ.jpg Turntables-B-ZTpD94zBio7_V6jg_3gFNQ.jpg…" at bounding box center [360, 140] width 440 height 115
click at [141, 65] on span "All" at bounding box center [143, 69] width 7 height 13
click at [331, 65] on span "Other" at bounding box center [325, 69] width 15 height 13
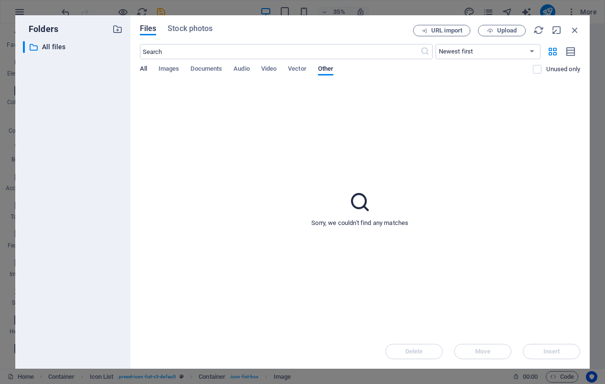
click at [144, 70] on span "All" at bounding box center [143, 69] width 7 height 13
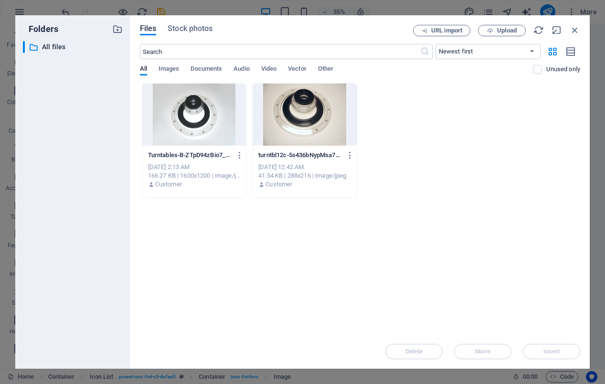
click at [334, 63] on div "​ Newest first Oldest first Name (A-Z) Name (Z-A) Size (0-9) Size (9-0) Resolut…" at bounding box center [360, 63] width 440 height 39
click at [331, 65] on span "Other" at bounding box center [325, 69] width 15 height 13
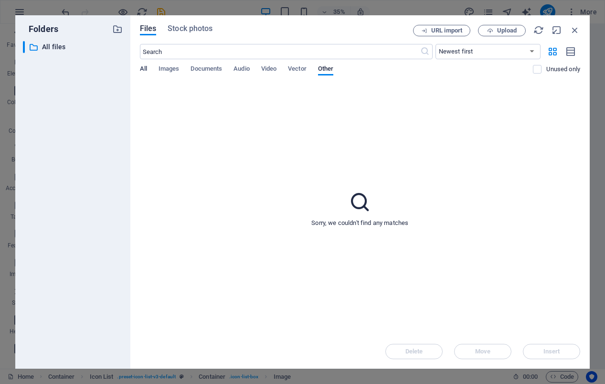
click at [147, 67] on span "All" at bounding box center [143, 69] width 7 height 13
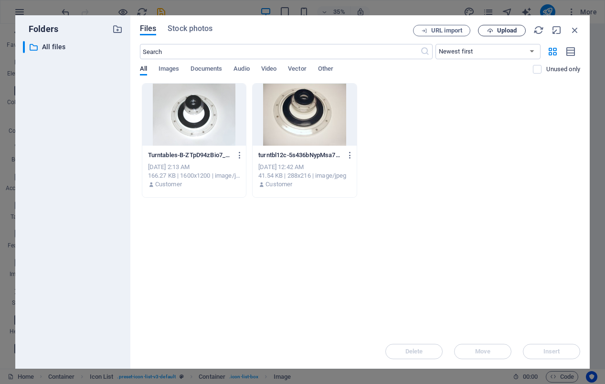
click at [500, 28] on span "Upload" at bounding box center [507, 31] width 20 height 6
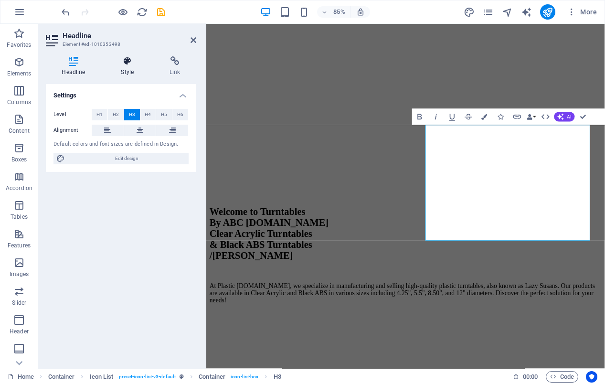
click at [130, 65] on icon at bounding box center [127, 61] width 45 height 10
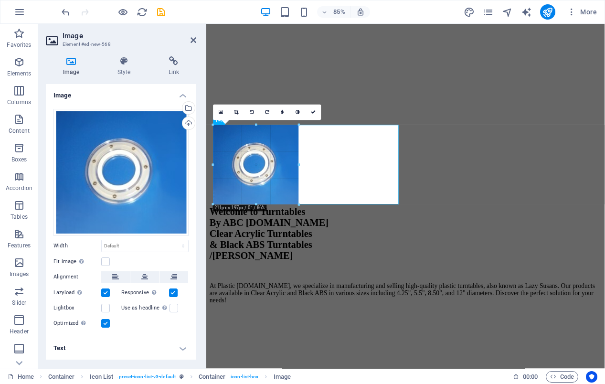
drag, startPoint x: 312, startPoint y: 217, endPoint x: 295, endPoint y: 201, distance: 23.6
type input "212"
select select "px"
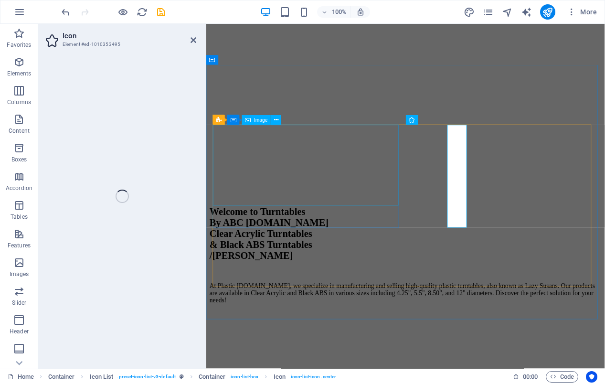
select select "xMidYMid"
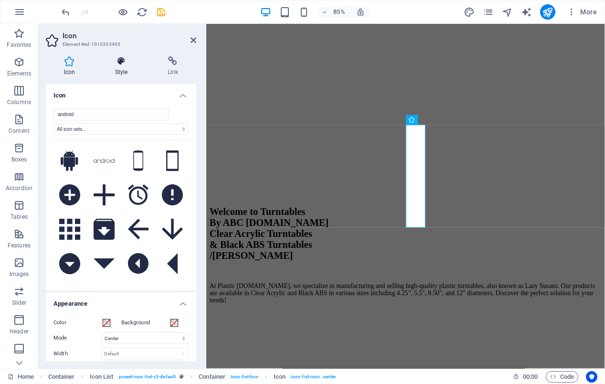
click at [127, 69] on h4 "Style" at bounding box center [123, 66] width 53 height 20
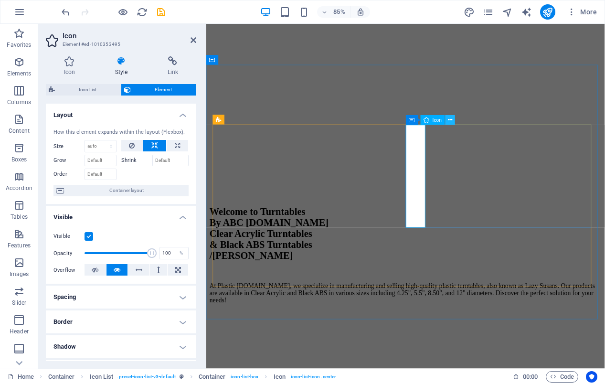
click at [449, 119] on icon at bounding box center [450, 120] width 4 height 9
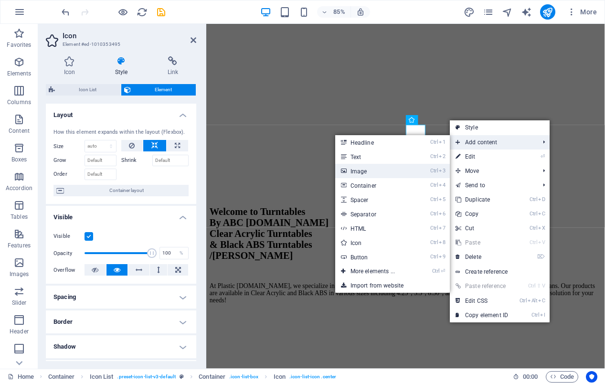
click at [375, 170] on link "Ctrl 3 Image" at bounding box center [374, 171] width 79 height 14
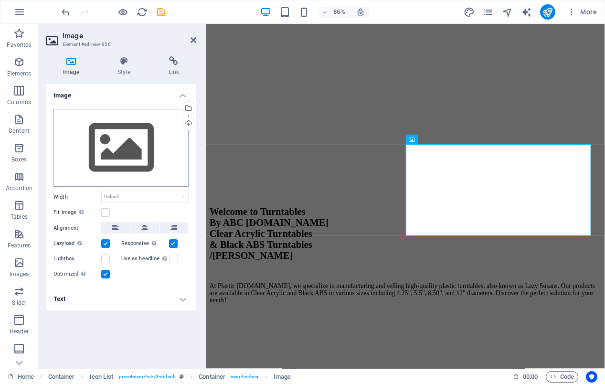
click at [118, 150] on div "Drag files here, click to choose files or select files from Files or our free s…" at bounding box center [120, 148] width 135 height 78
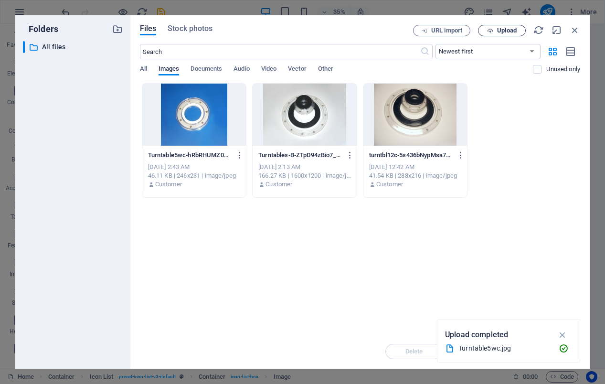
click at [501, 30] on span "Upload" at bounding box center [507, 31] width 20 height 6
click at [578, 29] on icon "button" at bounding box center [575, 30] width 11 height 11
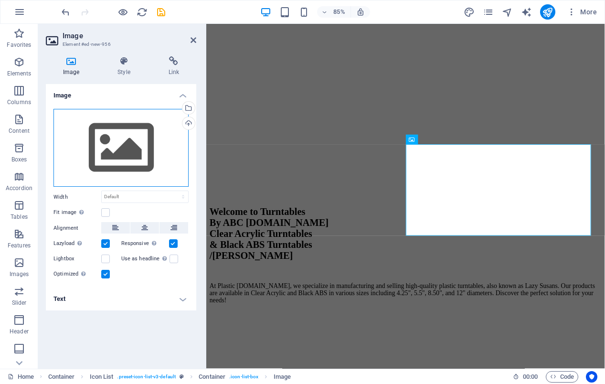
click at [112, 159] on div "Drag files here, click to choose files or select files from Files or our free s…" at bounding box center [120, 148] width 135 height 78
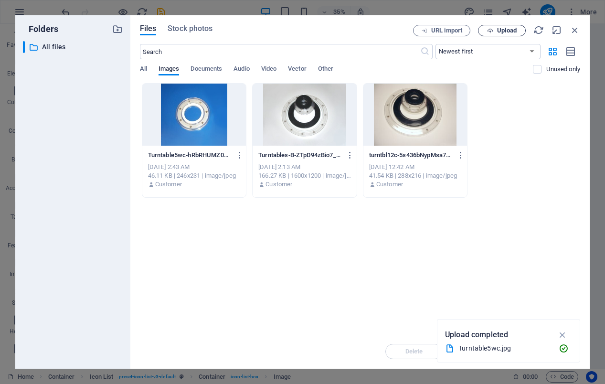
click at [506, 31] on span "Upload" at bounding box center [507, 31] width 20 height 6
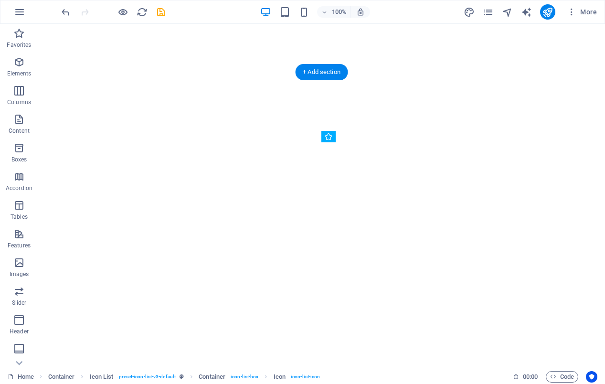
drag, startPoint x: 330, startPoint y: 153, endPoint x: 334, endPoint y: 181, distance: 28.0
drag, startPoint x: 343, startPoint y: 212, endPoint x: 341, endPoint y: 153, distance: 58.3
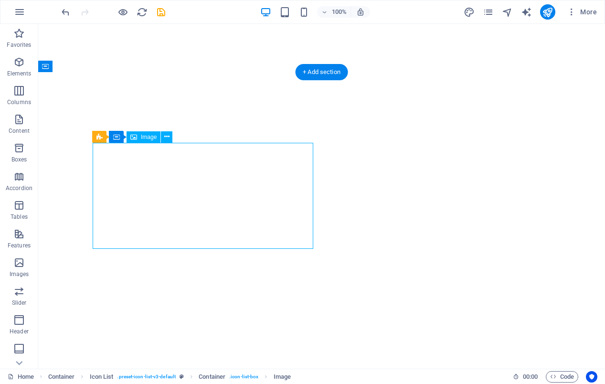
select select "px"
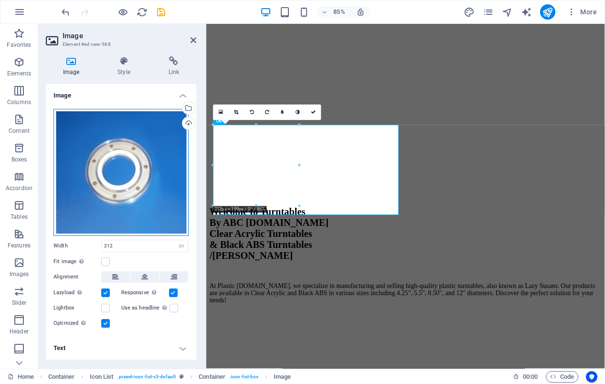
click at [130, 195] on div "Drag files here, click to choose files or select files from Files or our free s…" at bounding box center [120, 172] width 135 height 127
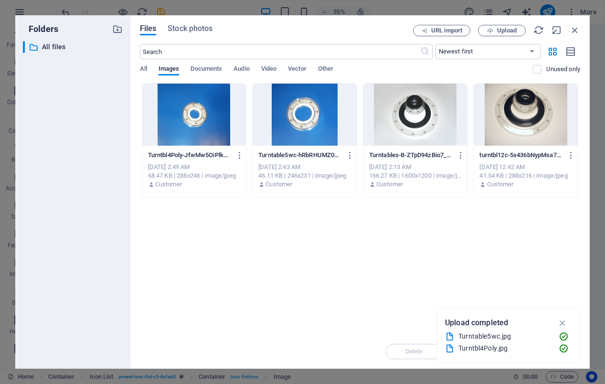
click at [206, 124] on div at bounding box center [194, 115] width 104 height 62
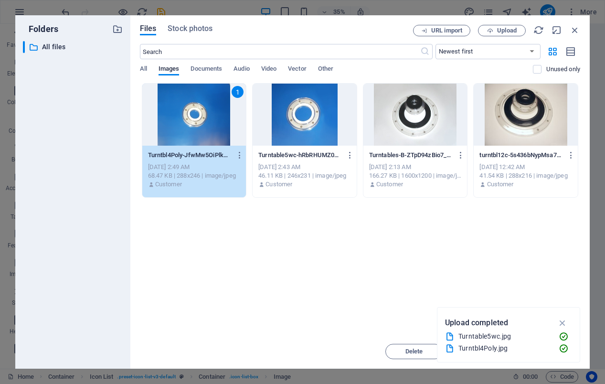
click at [210, 123] on div "1" at bounding box center [194, 115] width 104 height 62
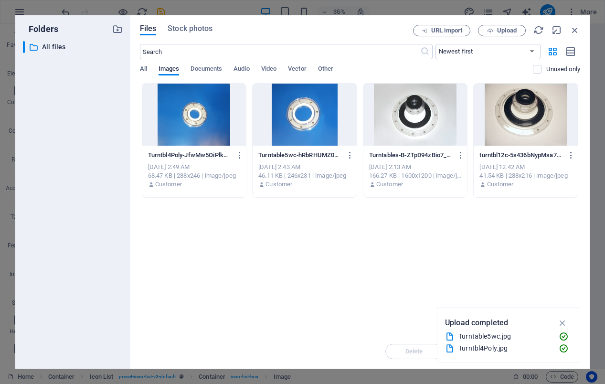
click at [210, 123] on div at bounding box center [194, 115] width 104 height 62
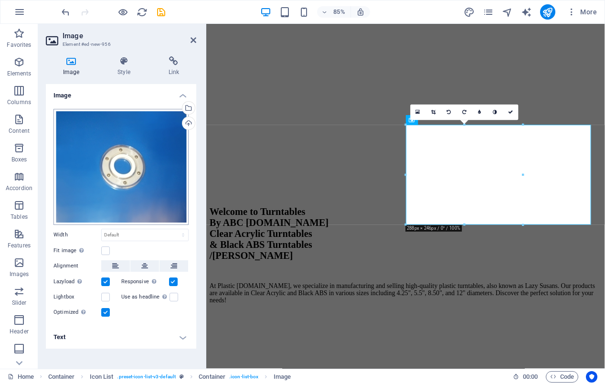
click at [144, 182] on div "Drag files here, click to choose files or select files from Files or our free s…" at bounding box center [120, 167] width 135 height 116
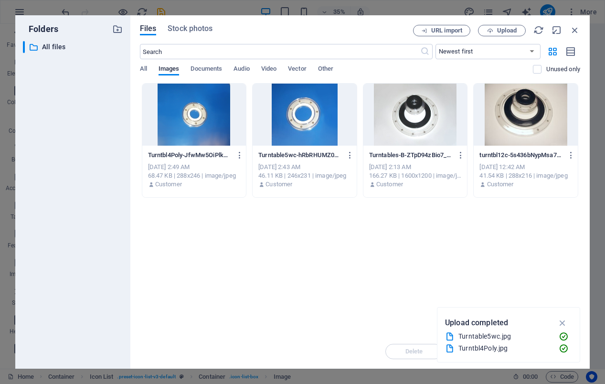
click at [312, 124] on div at bounding box center [305, 115] width 104 height 62
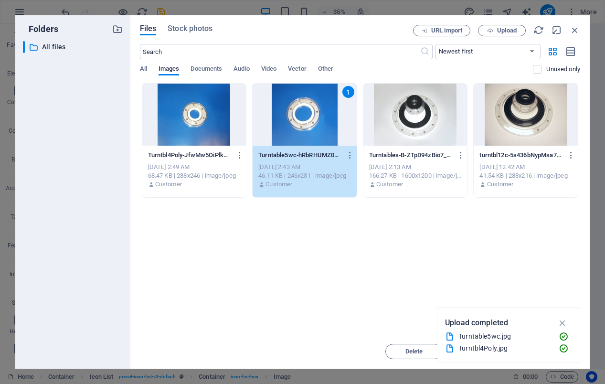
click at [313, 126] on div "1" at bounding box center [305, 115] width 104 height 62
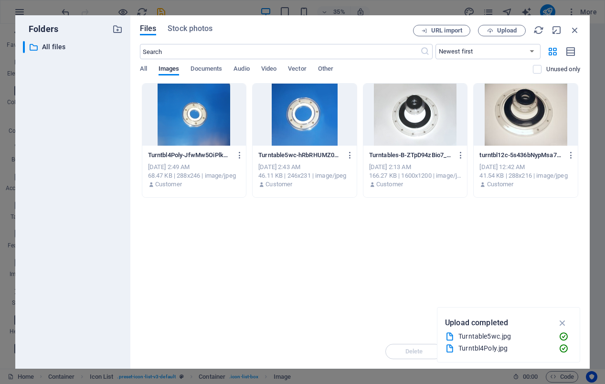
click at [313, 126] on div at bounding box center [305, 115] width 104 height 62
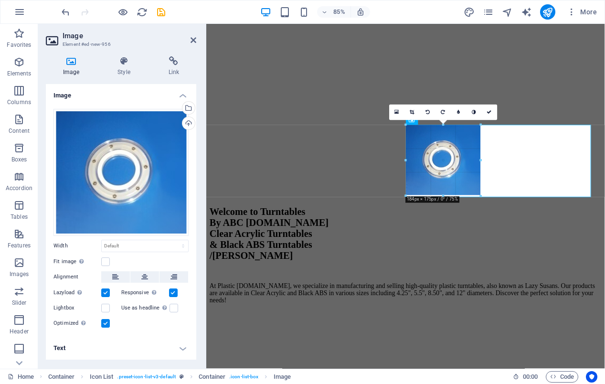
drag, startPoint x: 504, startPoint y: 218, endPoint x: 474, endPoint y: 191, distance: 39.9
type input "181"
select select "px"
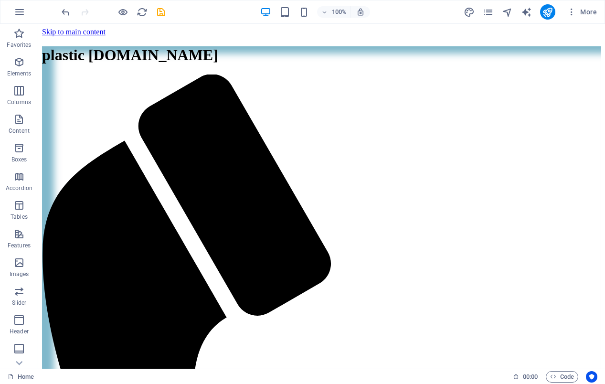
drag, startPoint x: 600, startPoint y: 149, endPoint x: 578, endPoint y: 29, distance: 121.3
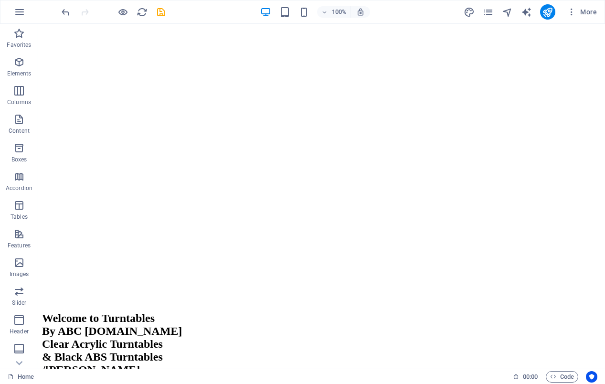
scroll to position [881, 0]
